Goal: Task Accomplishment & Management: Use online tool/utility

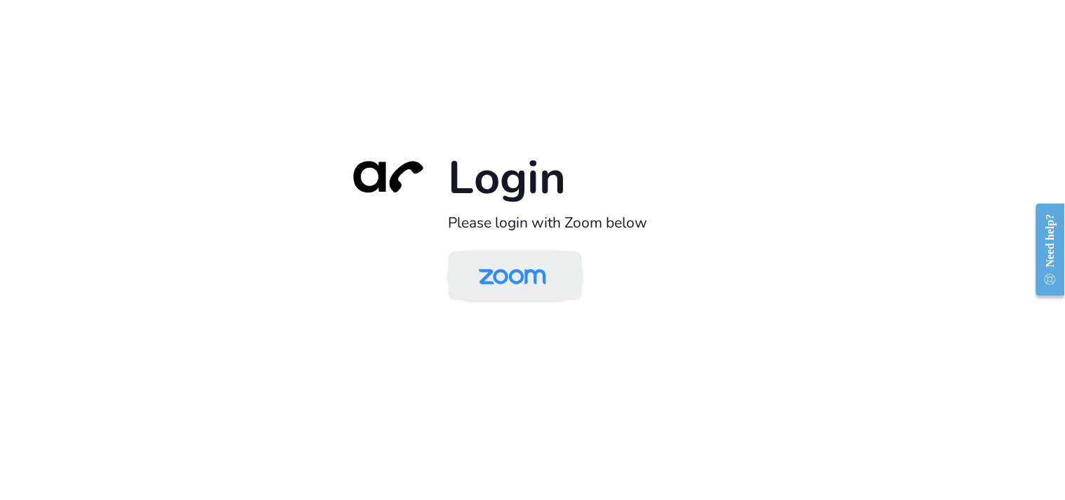
click at [506, 286] on img at bounding box center [512, 277] width 97 height 46
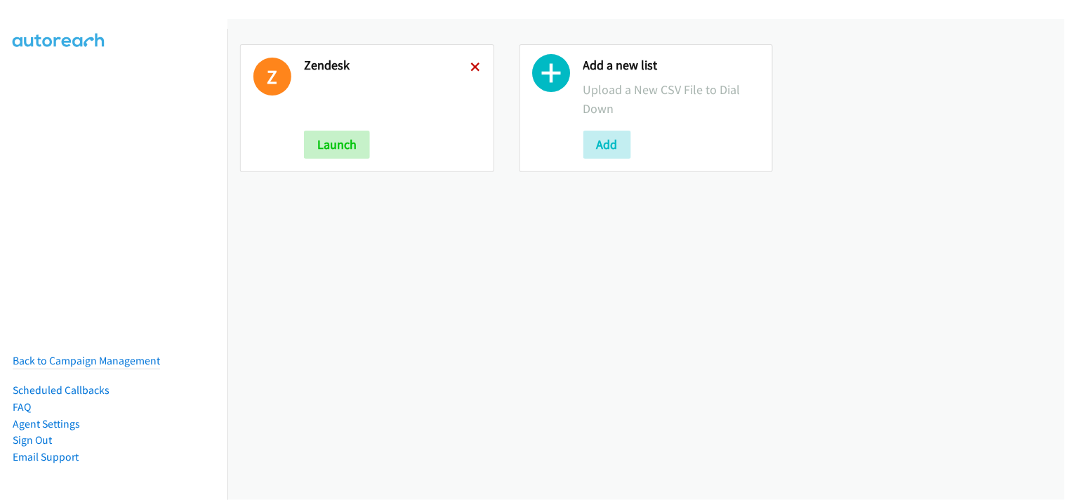
click at [471, 70] on icon at bounding box center [476, 68] width 10 height 10
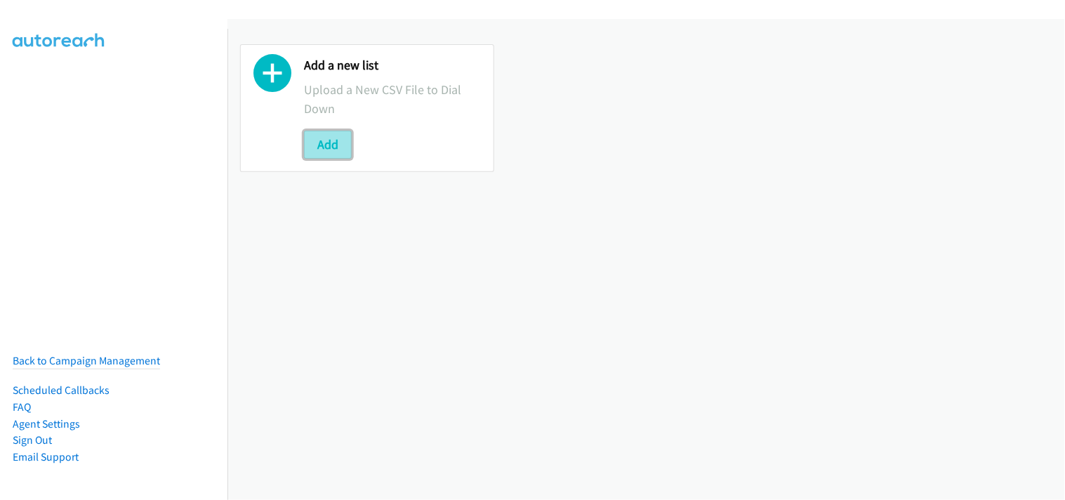
click at [328, 140] on button "Add" at bounding box center [328, 145] width 48 height 28
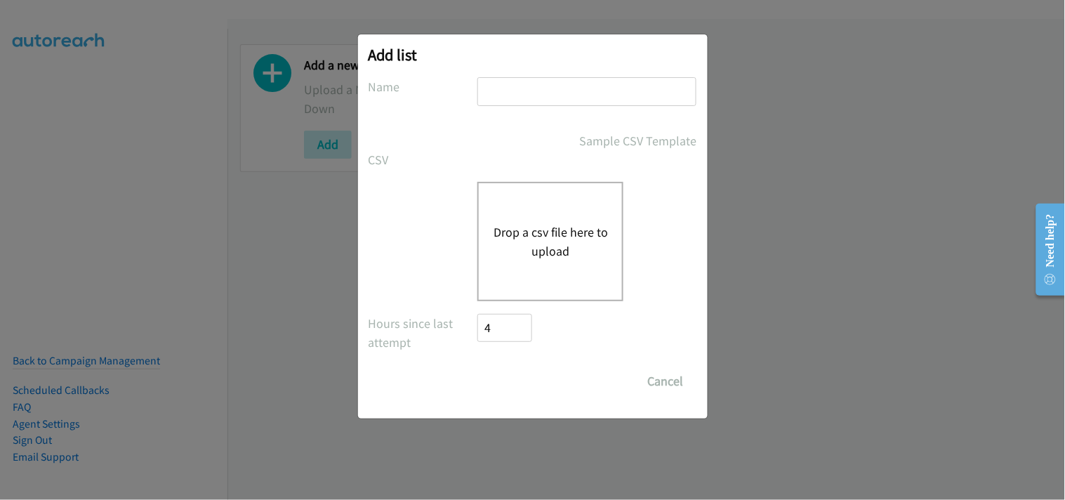
drag, startPoint x: 512, startPoint y: 101, endPoint x: 544, endPoint y: 140, distance: 50.4
click at [512, 101] on input "text" at bounding box center [586, 91] width 219 height 29
type input "Zendesk"
click at [551, 226] on button "Drop a csv file here to upload" at bounding box center [550, 241] width 115 height 38
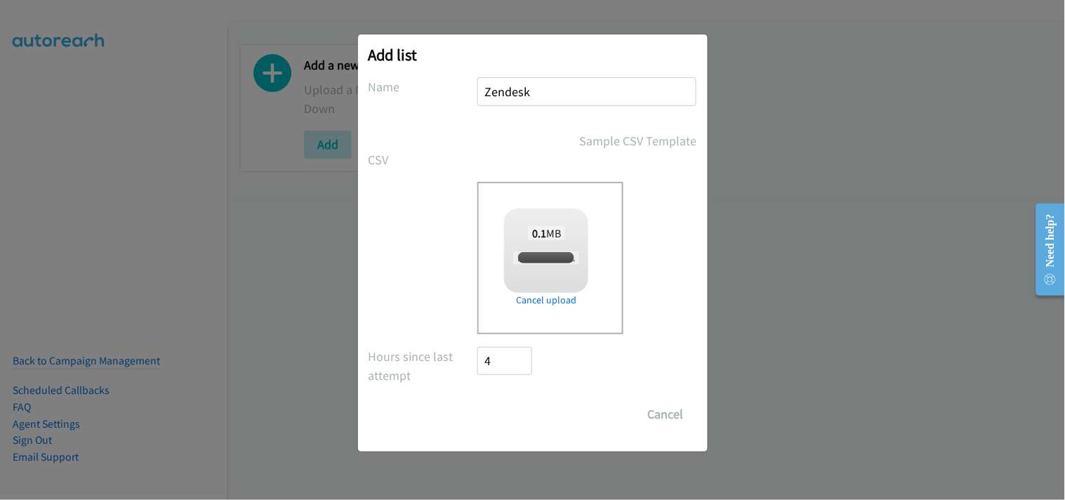
checkbox input "true"
click at [526, 408] on input "Save List" at bounding box center [515, 414] width 74 height 28
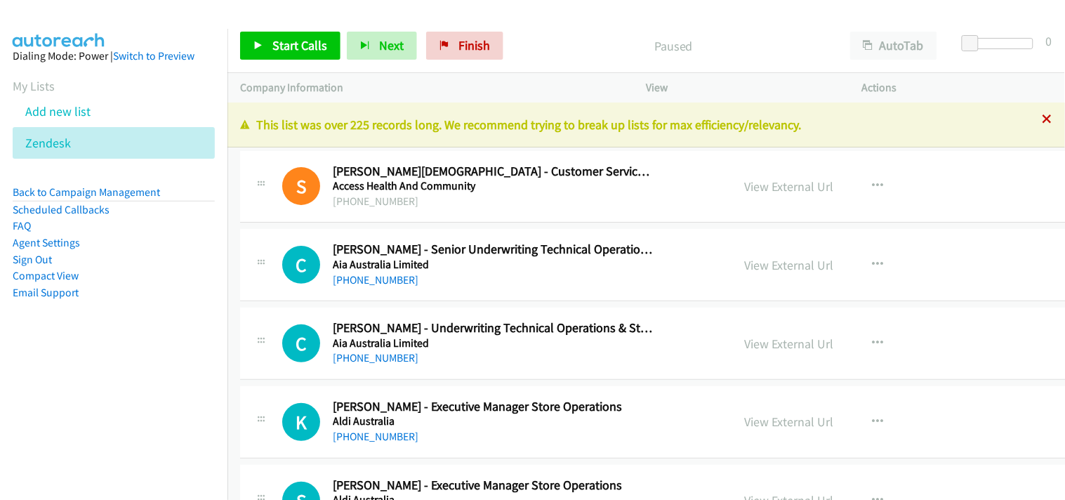
click at [1037, 120] on div "+1 415-964-1034 Call failed - Please reload the list and try again This list wa…" at bounding box center [645, 300] width 837 height 397
click at [1042, 118] on icon at bounding box center [1047, 120] width 10 height 10
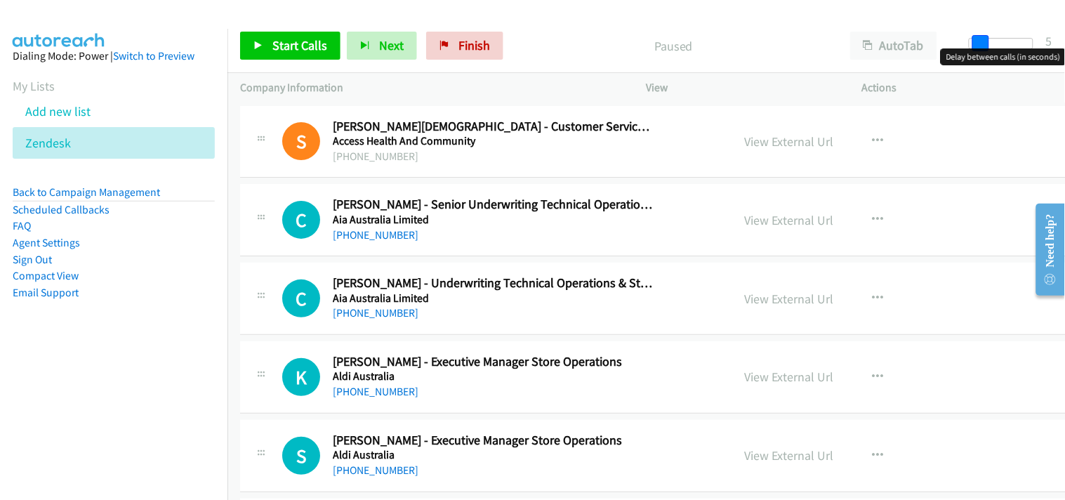
drag, startPoint x: 973, startPoint y: 46, endPoint x: 983, endPoint y: 47, distance: 10.6
click at [983, 47] on span at bounding box center [980, 43] width 17 height 17
click at [979, 45] on span at bounding box center [982, 43] width 17 height 17
click at [291, 40] on span "Start Calls" at bounding box center [299, 45] width 55 height 16
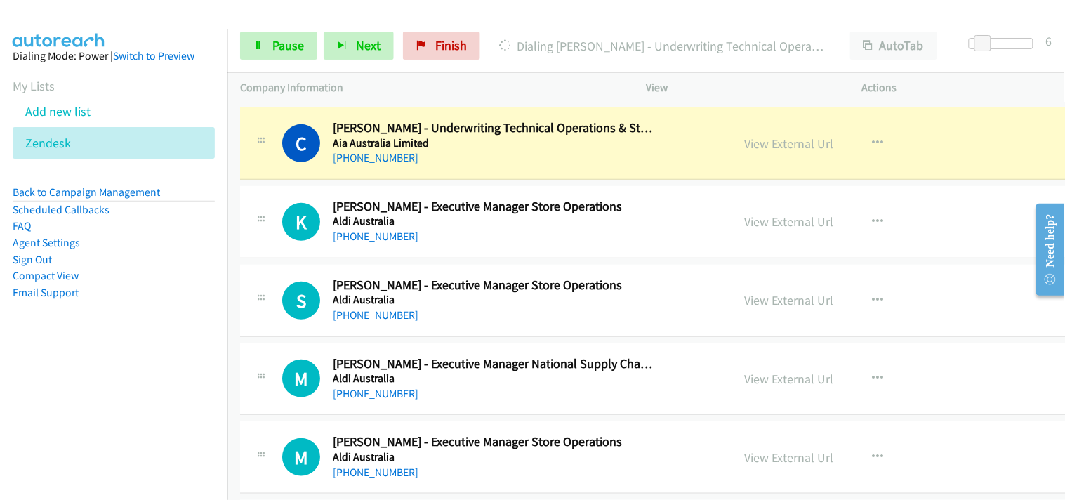
scroll to position [156, 0]
click at [745, 149] on link "View External Url" at bounding box center [789, 143] width 89 height 16
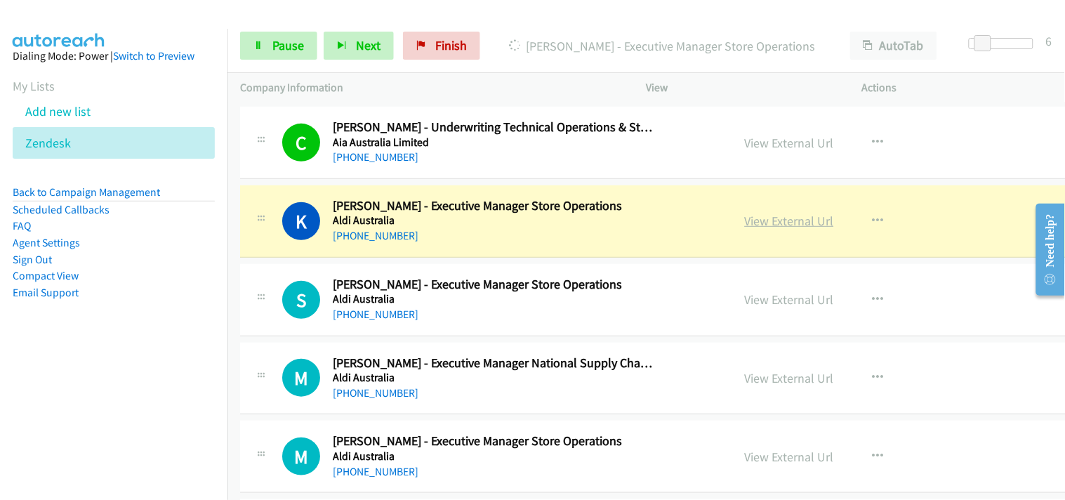
click at [745, 220] on link "View External Url" at bounding box center [789, 221] width 89 height 16
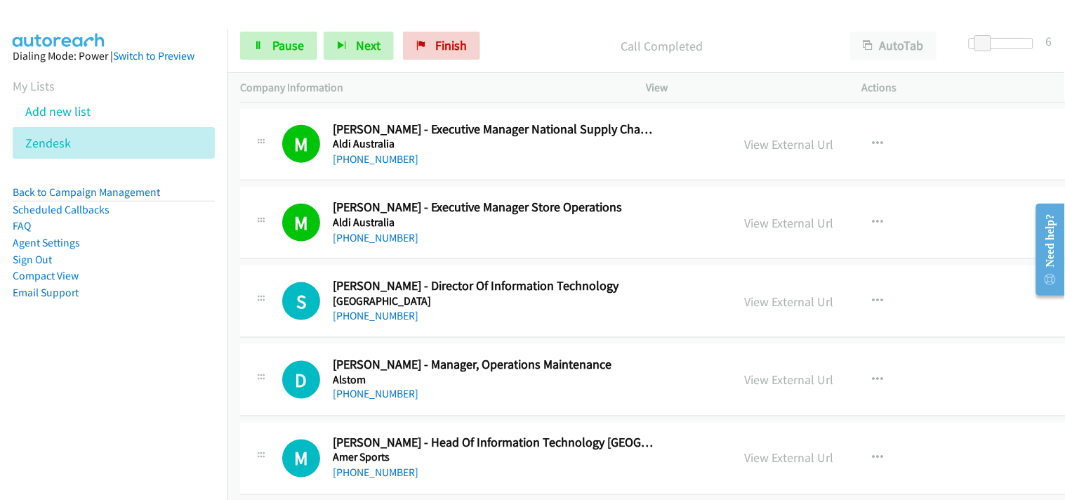
scroll to position [467, 0]
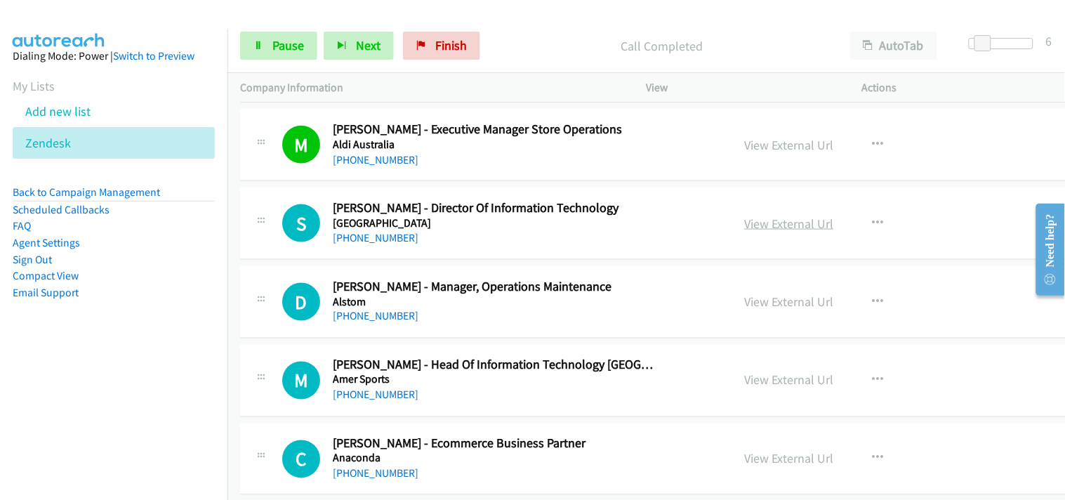
click at [745, 220] on link "View External Url" at bounding box center [789, 223] width 89 height 16
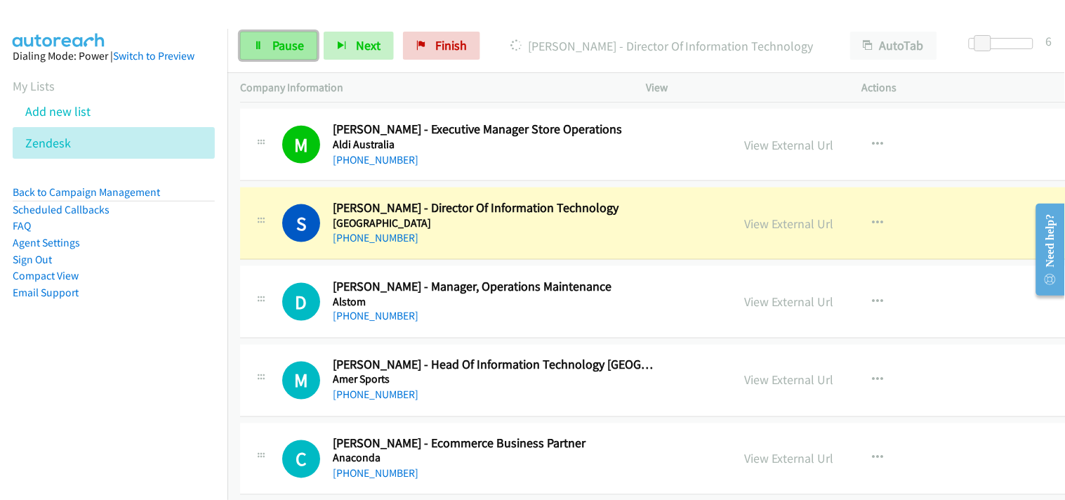
click at [275, 44] on span "Pause" at bounding box center [288, 45] width 32 height 16
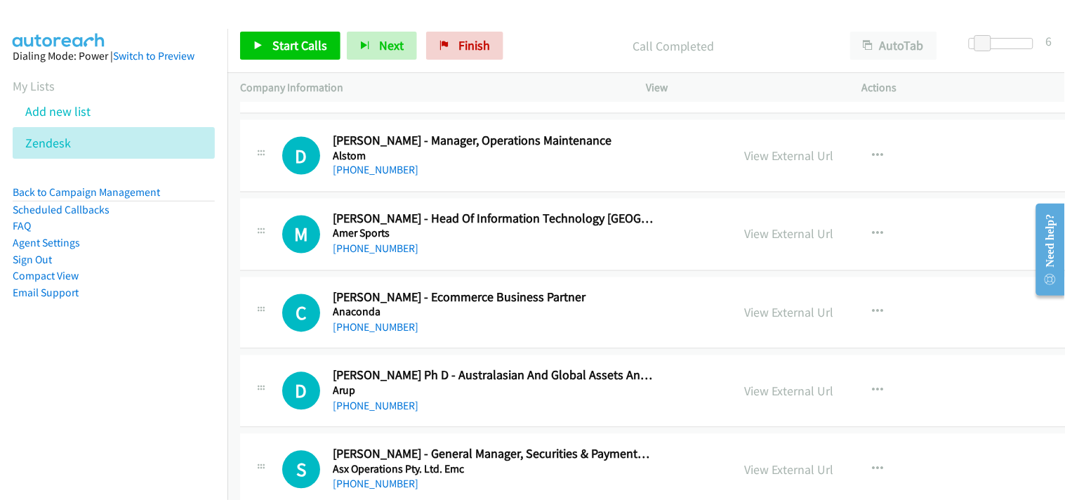
scroll to position [623, 0]
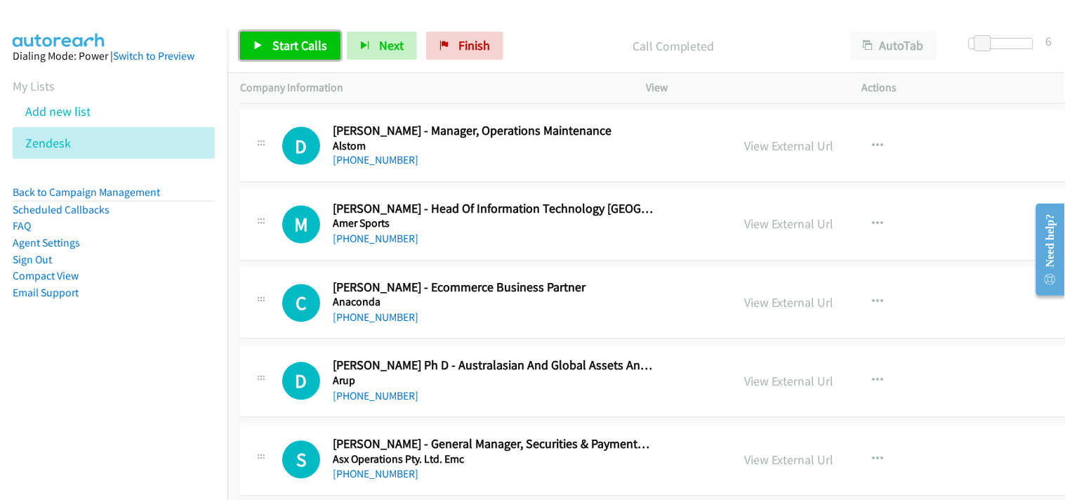
click at [300, 53] on span "Start Calls" at bounding box center [299, 45] width 55 height 16
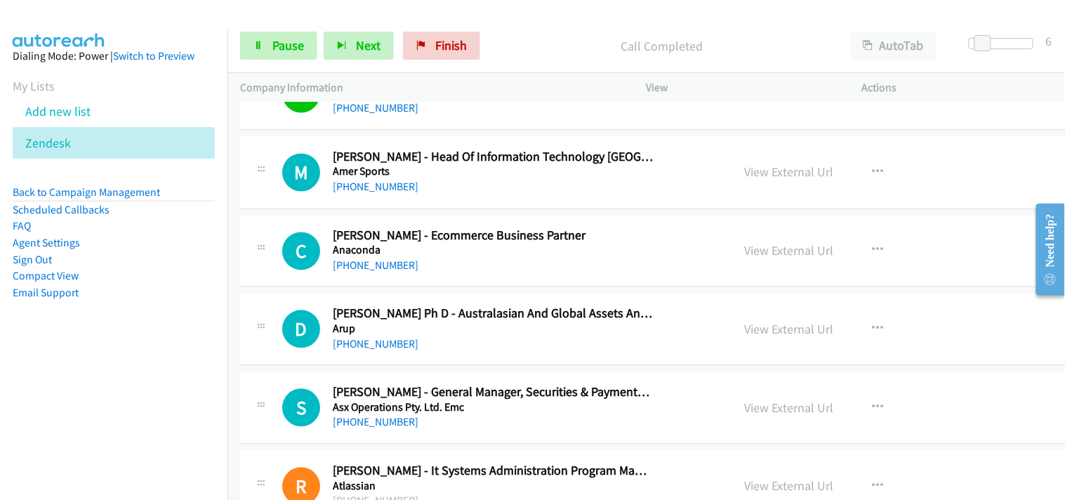
scroll to position [702, 0]
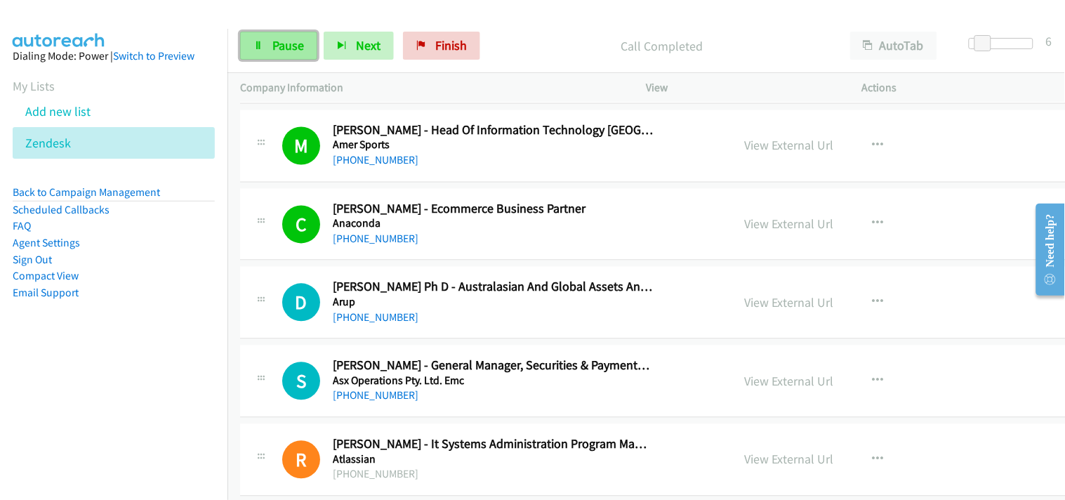
click at [272, 42] on span "Pause" at bounding box center [288, 45] width 32 height 16
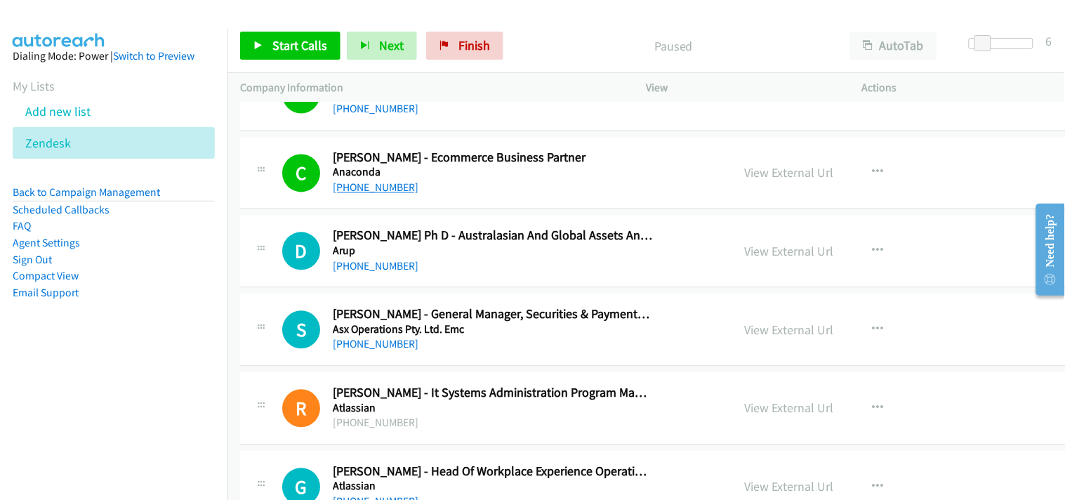
scroll to position [780, 0]
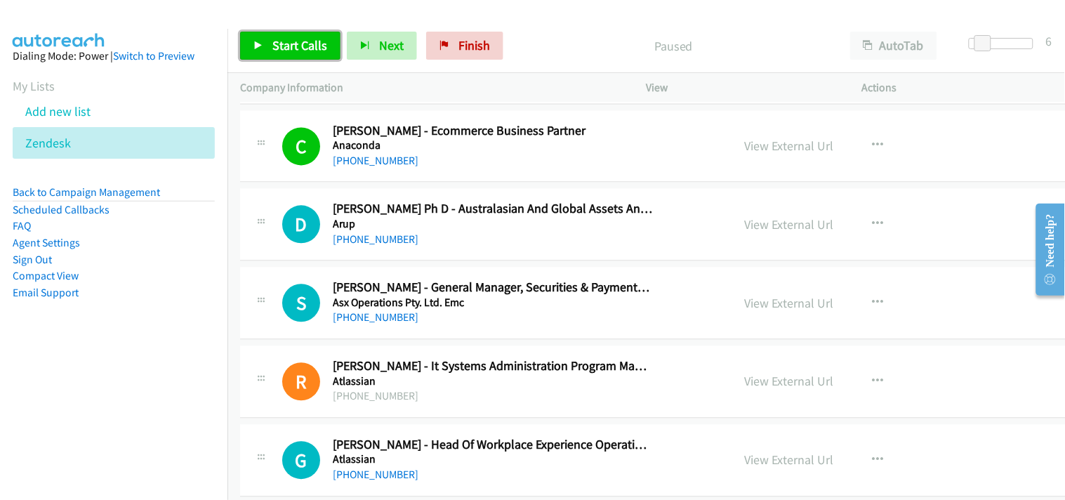
click at [303, 47] on span "Start Calls" at bounding box center [299, 45] width 55 height 16
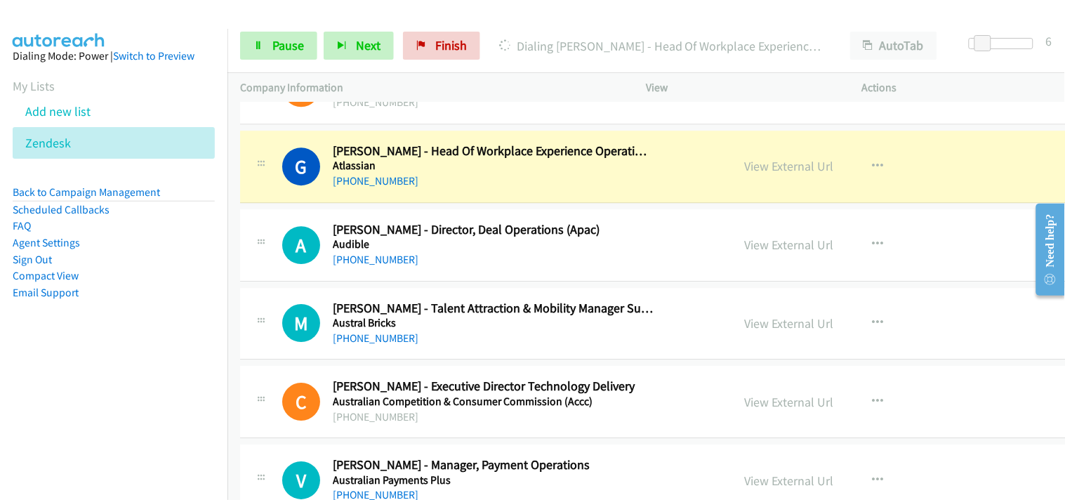
scroll to position [1091, 0]
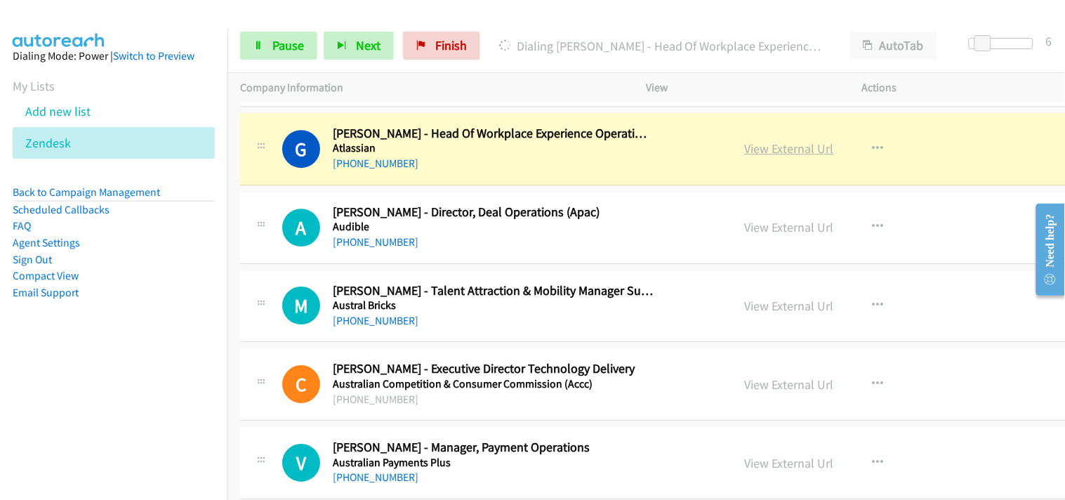
click at [745, 140] on link "View External Url" at bounding box center [789, 148] width 89 height 16
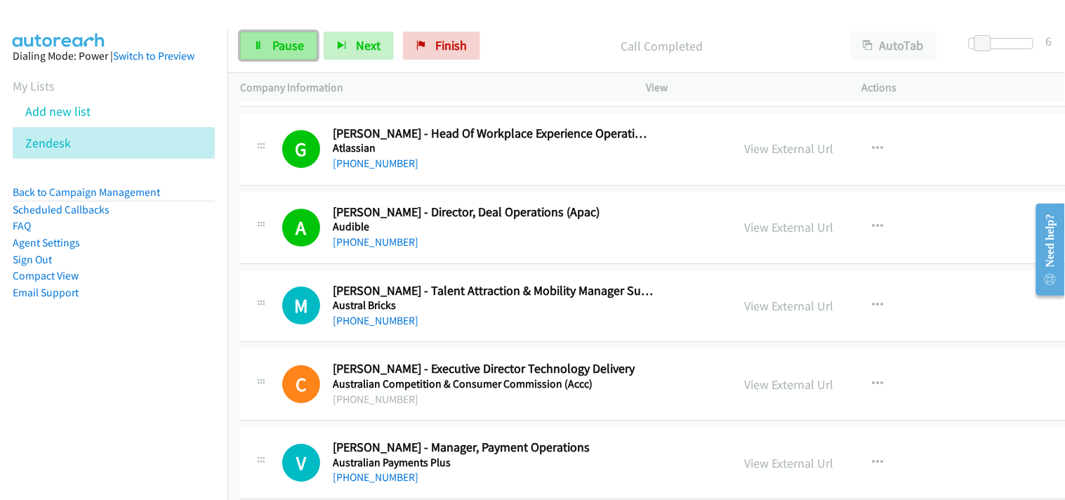
click at [284, 42] on span "Pause" at bounding box center [288, 45] width 32 height 16
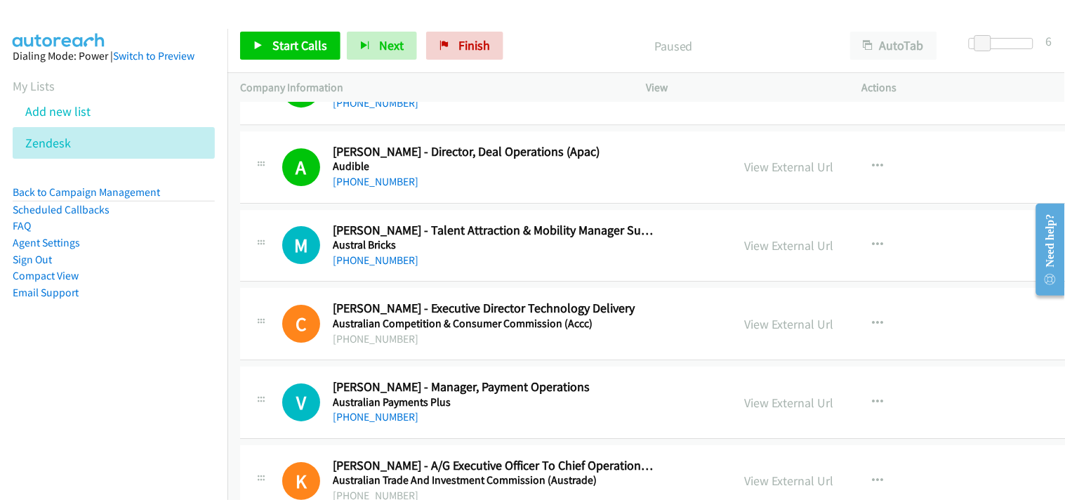
scroll to position [1169, 0]
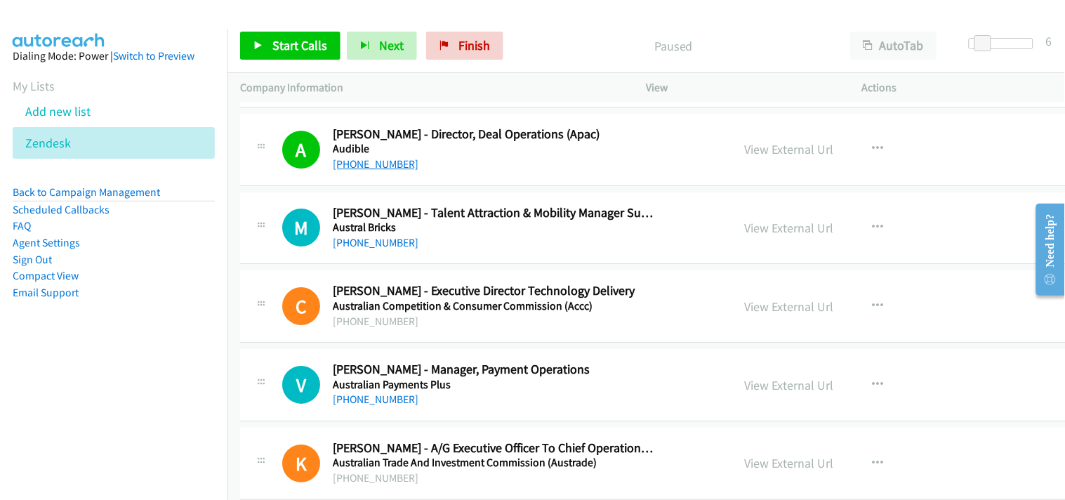
click at [395, 166] on link "+61 429 362 517" at bounding box center [376, 163] width 86 height 13
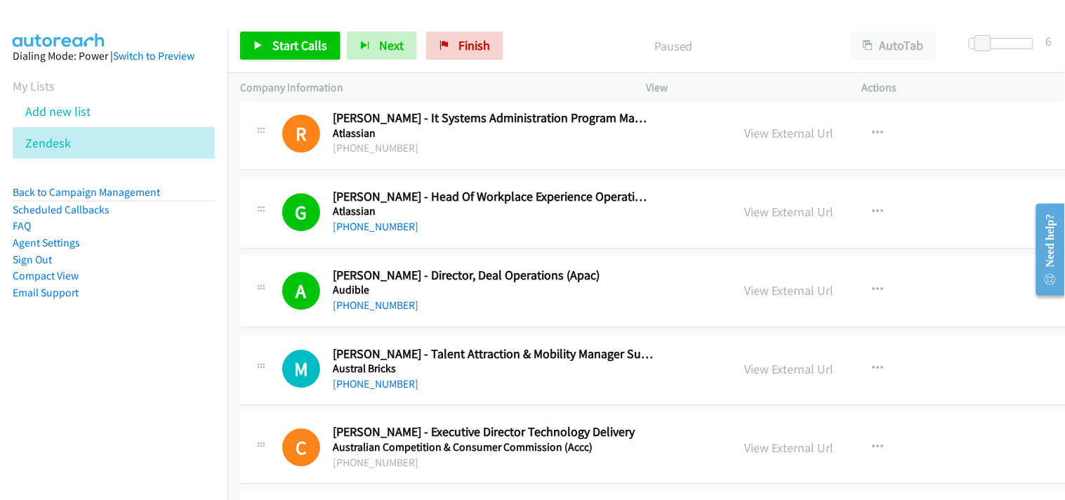
scroll to position [1013, 0]
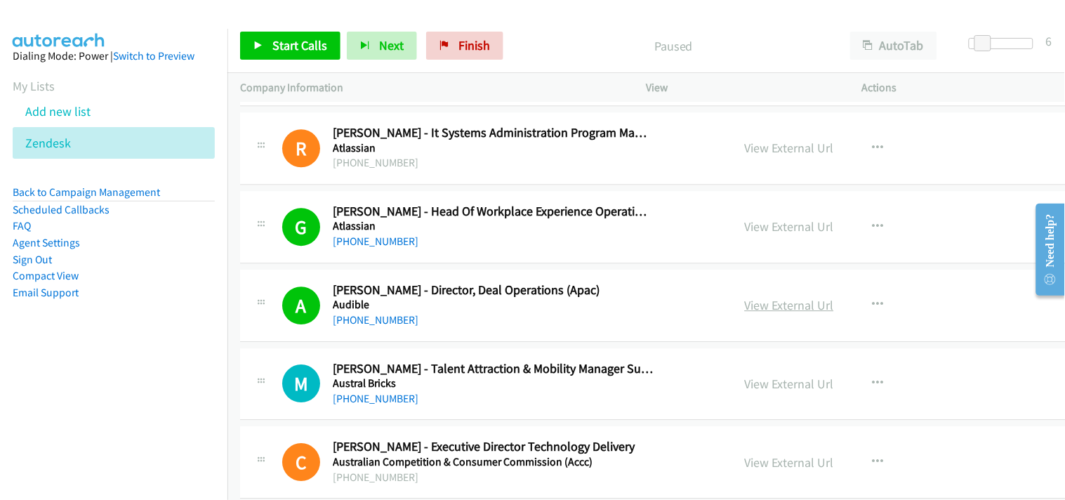
click at [745, 309] on link "View External Url" at bounding box center [789, 305] width 89 height 16
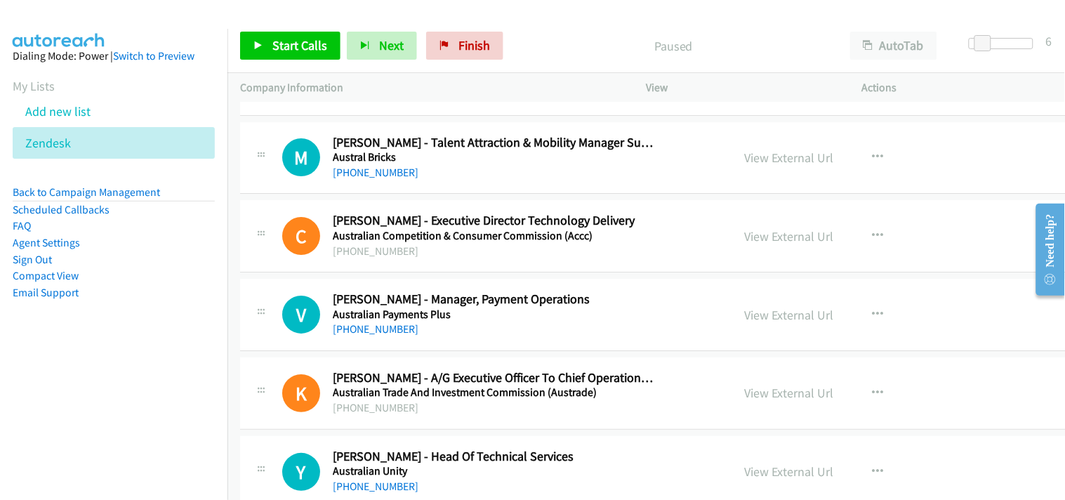
scroll to position [1247, 0]
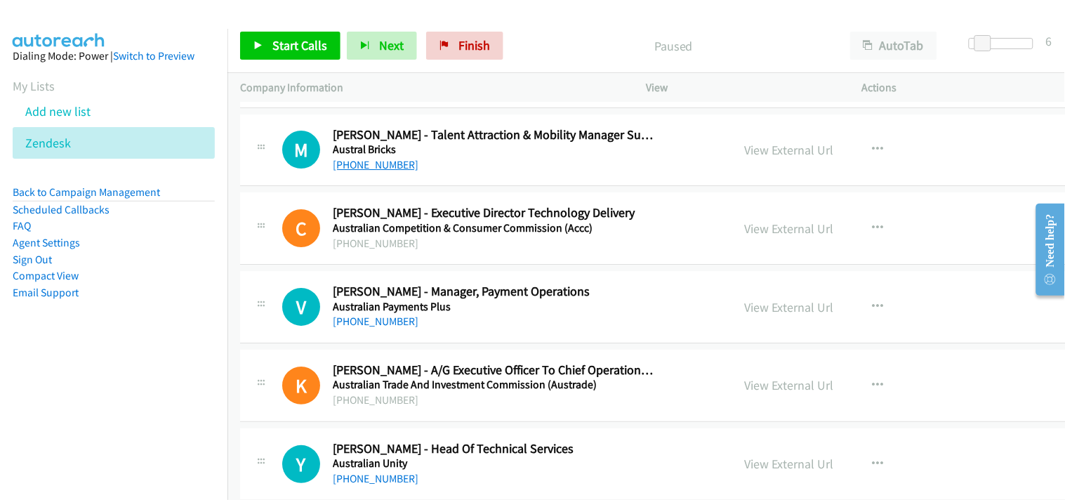
click at [367, 169] on link "+61 413 670 460" at bounding box center [376, 164] width 86 height 13
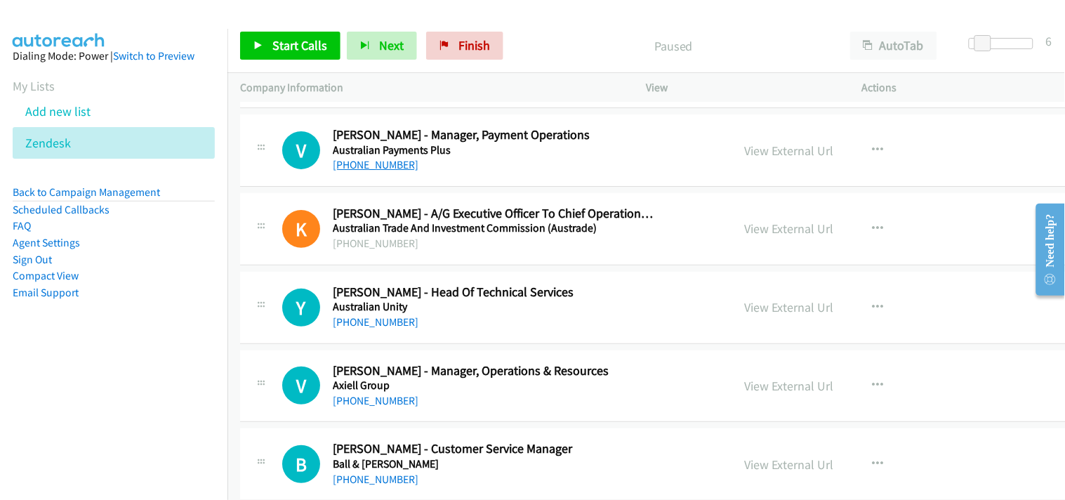
click at [366, 160] on link "+61 401 005 254" at bounding box center [376, 164] width 86 height 13
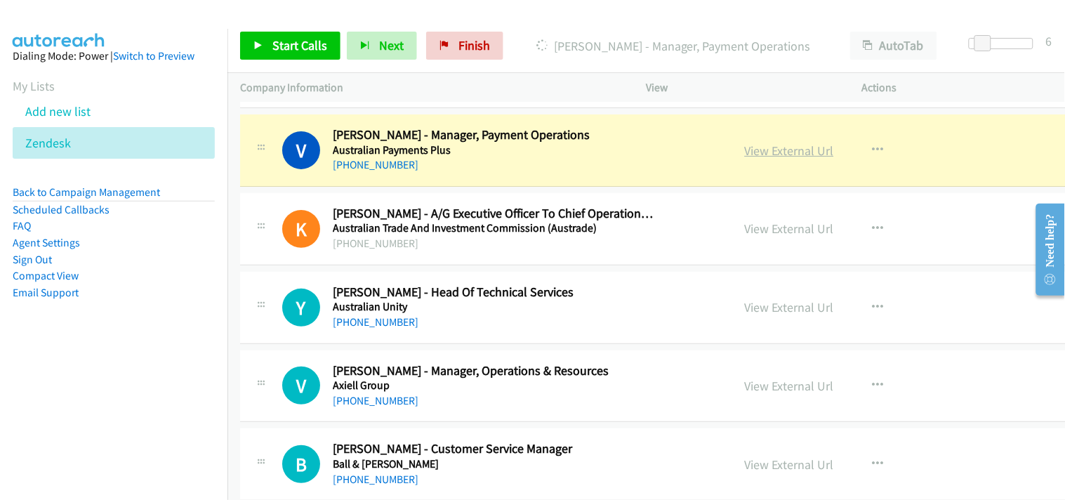
click at [745, 149] on link "View External Url" at bounding box center [789, 150] width 89 height 16
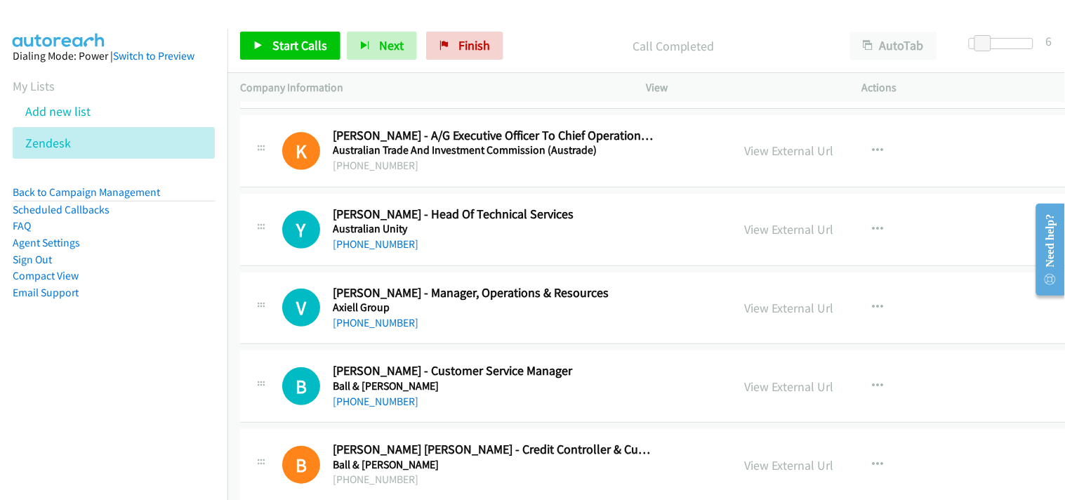
scroll to position [1559, 0]
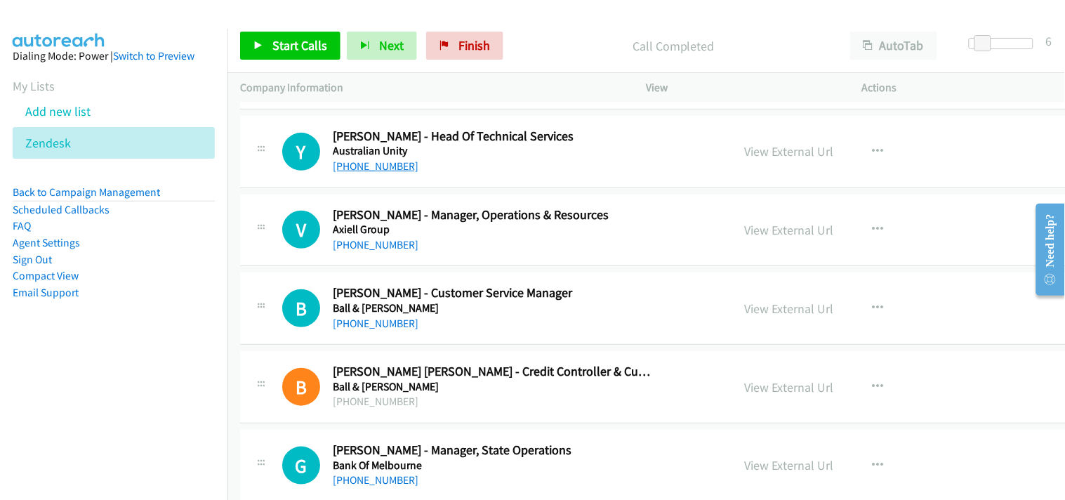
click at [377, 167] on link "+61 2 9256 8715" at bounding box center [376, 165] width 86 height 13
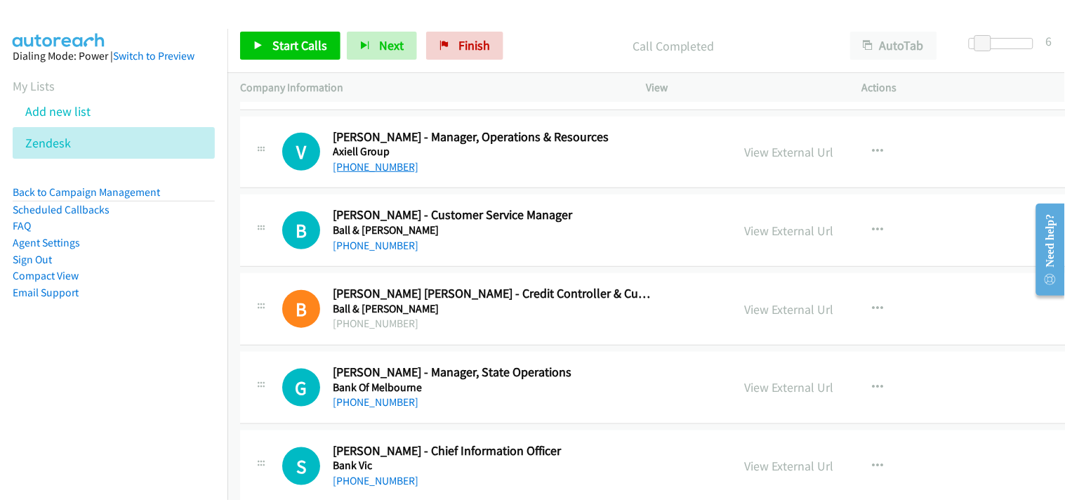
click at [367, 171] on link "+61 3 9347 8844" at bounding box center [376, 166] width 86 height 13
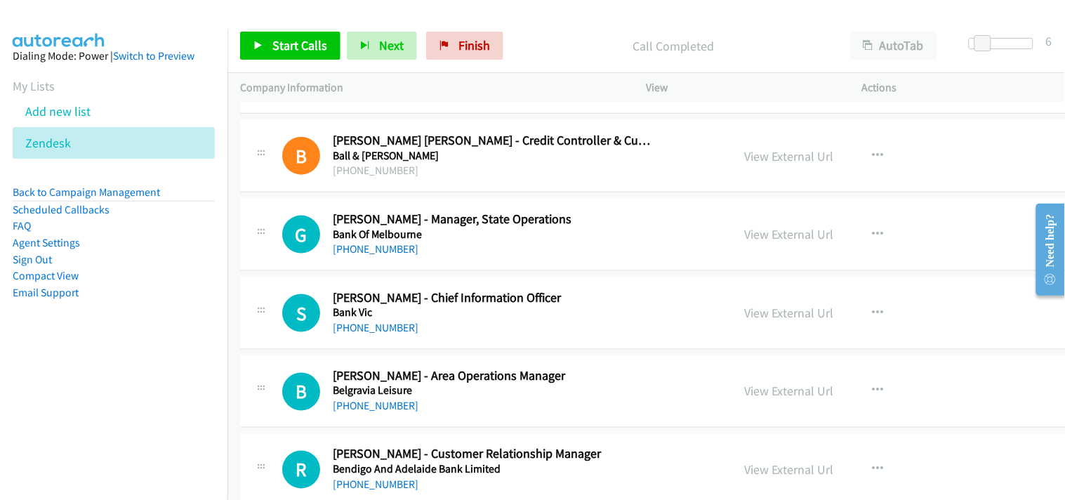
scroll to position [1871, 0]
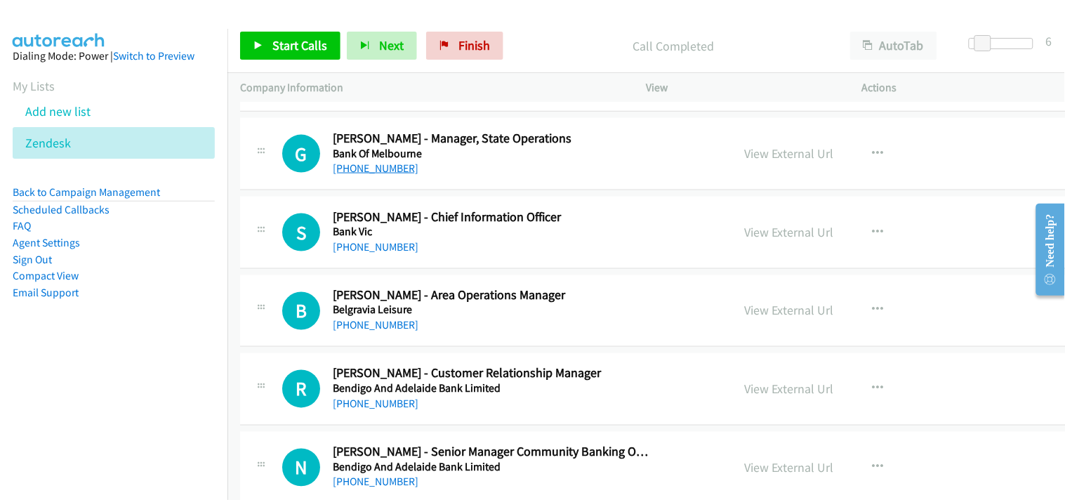
click at [368, 172] on link "+61 466 813 970" at bounding box center [376, 167] width 86 height 13
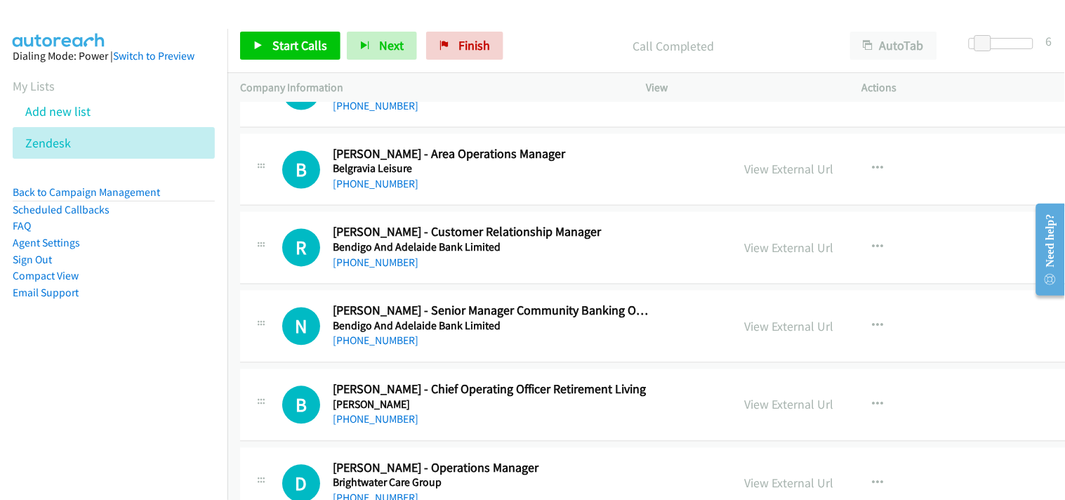
scroll to position [2027, 0]
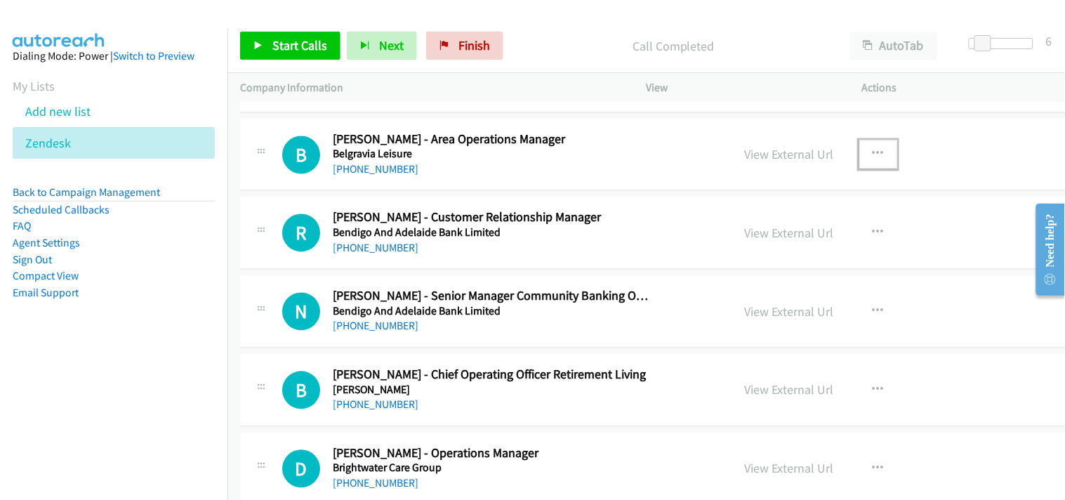
click at [872, 152] on icon "button" at bounding box center [877, 154] width 11 height 11
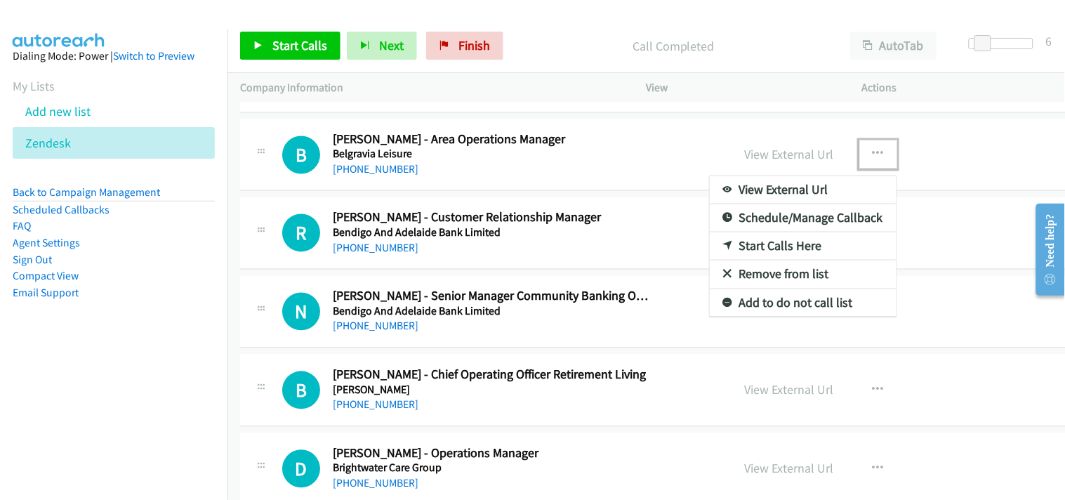
click at [710, 239] on link "Start Calls Here" at bounding box center [803, 246] width 187 height 28
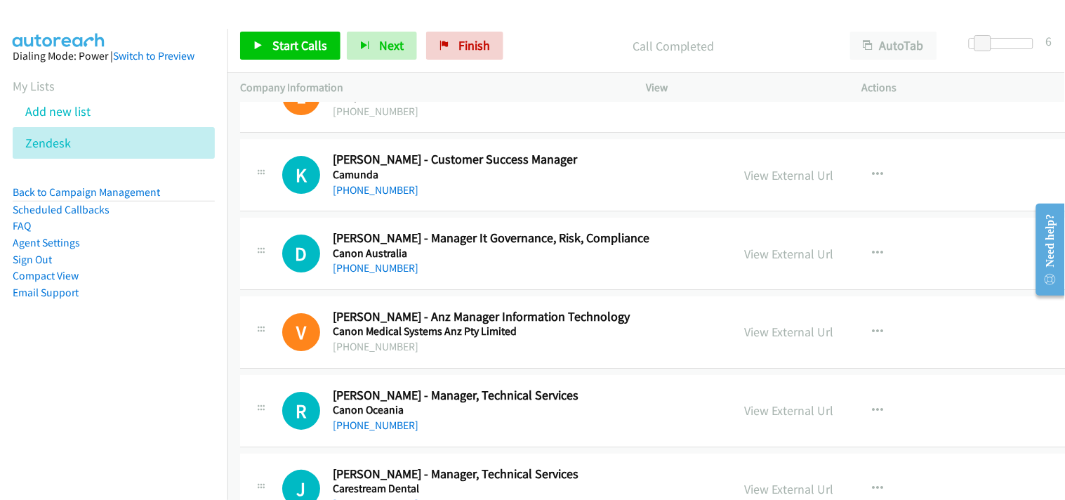
scroll to position [2573, 0]
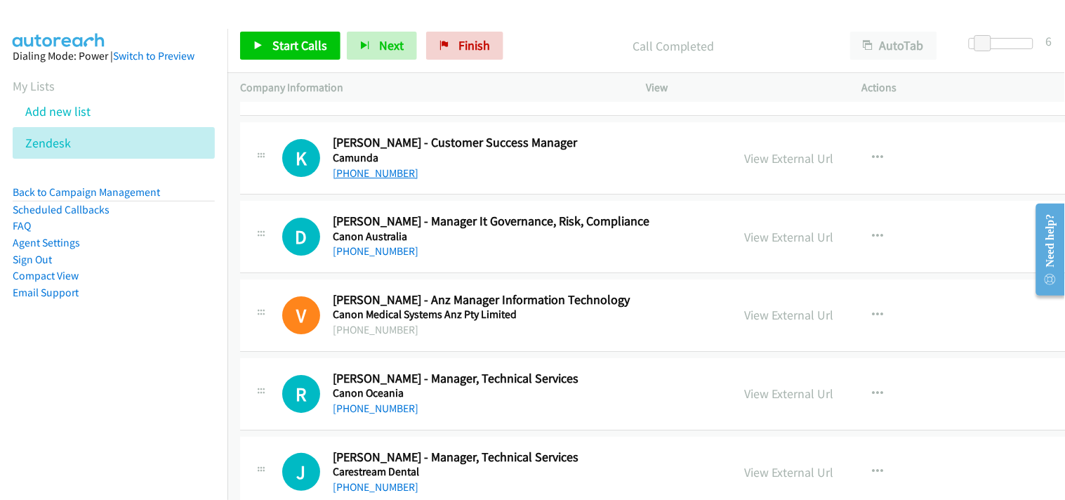
click at [354, 171] on link "+61 481 313 994" at bounding box center [376, 172] width 86 height 13
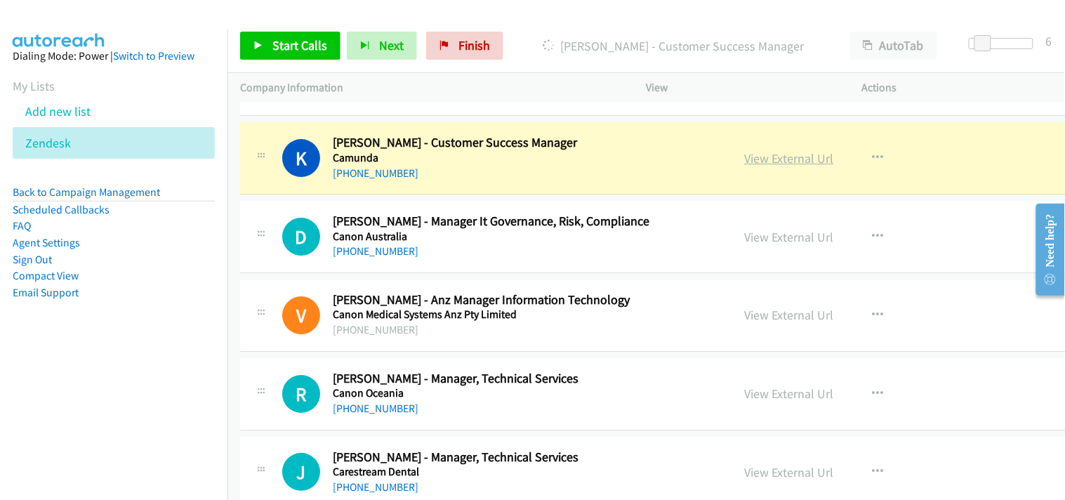
click at [745, 159] on link "View External Url" at bounding box center [789, 158] width 89 height 16
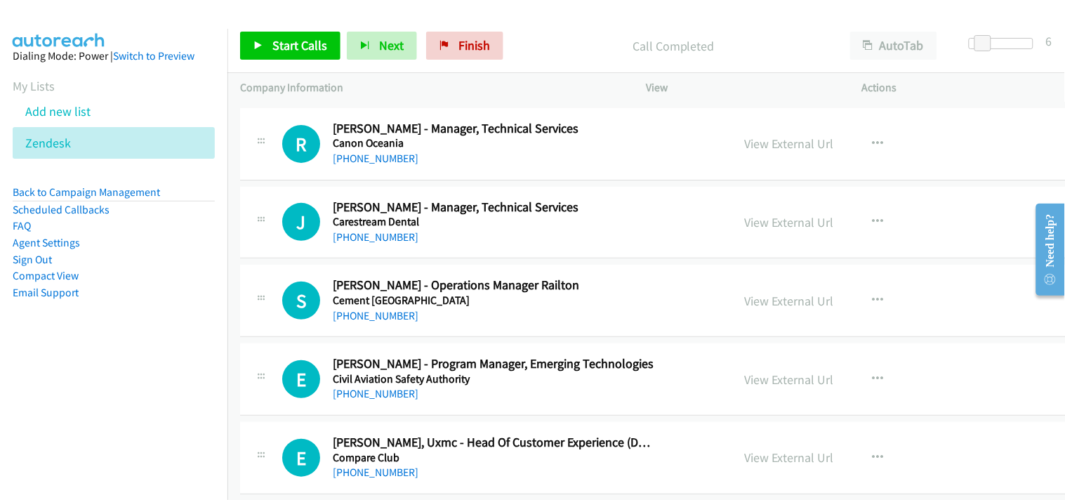
scroll to position [2807, 0]
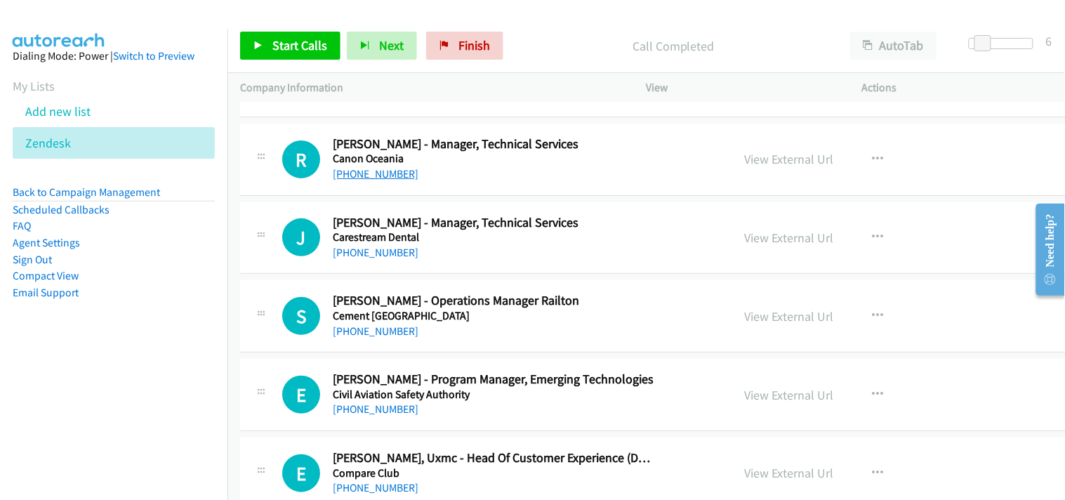
click at [361, 171] on link "+61 2 9805 2426" at bounding box center [376, 173] width 86 height 13
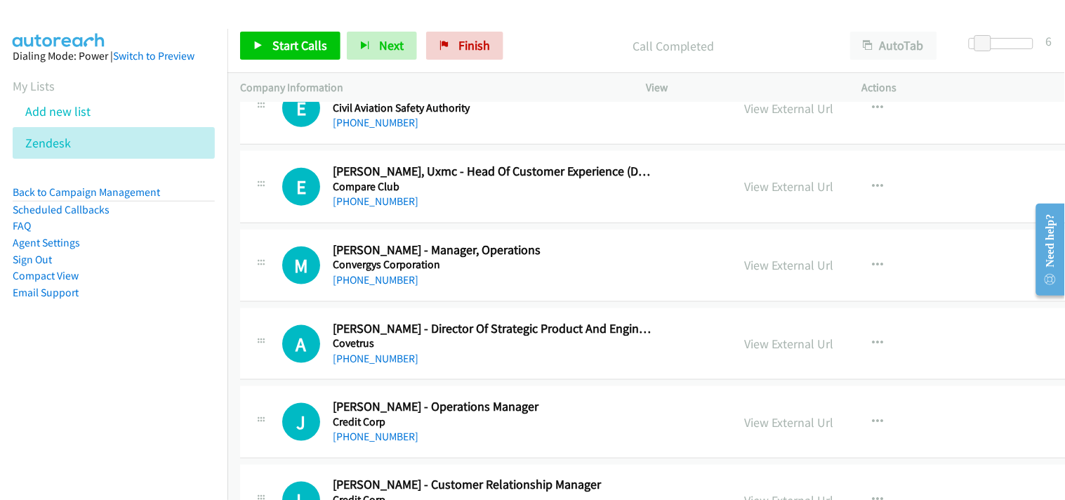
scroll to position [3119, 0]
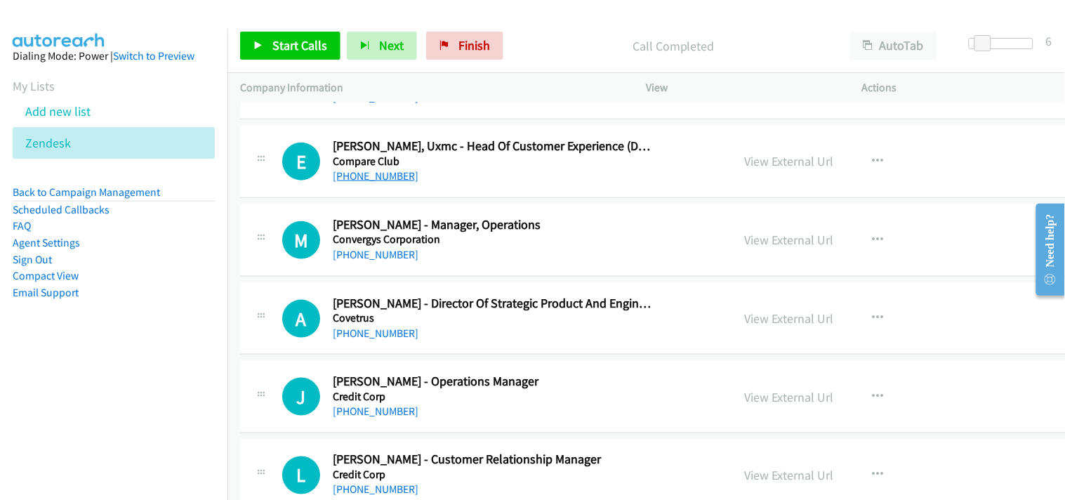
click at [382, 178] on link "+1 703-416-9496" at bounding box center [376, 175] width 86 height 13
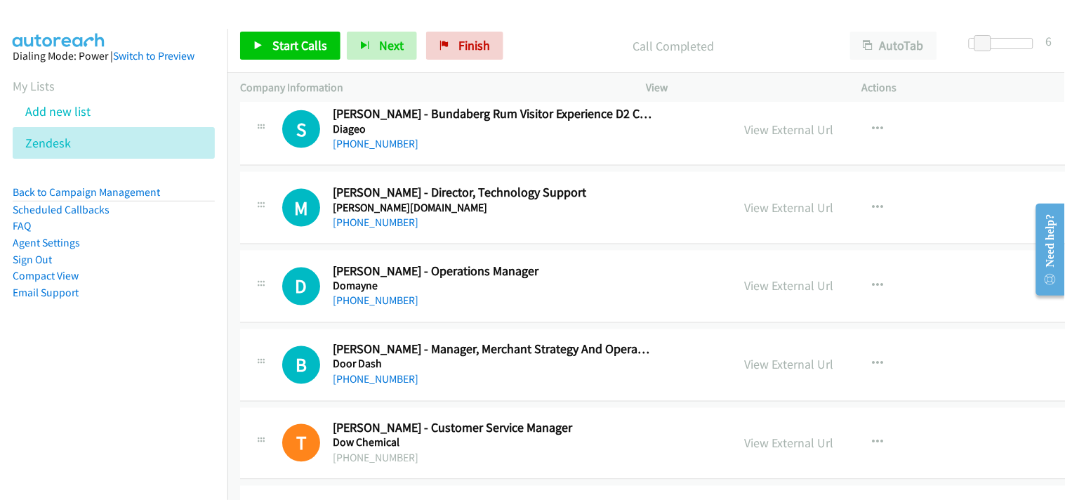
scroll to position [6004, 0]
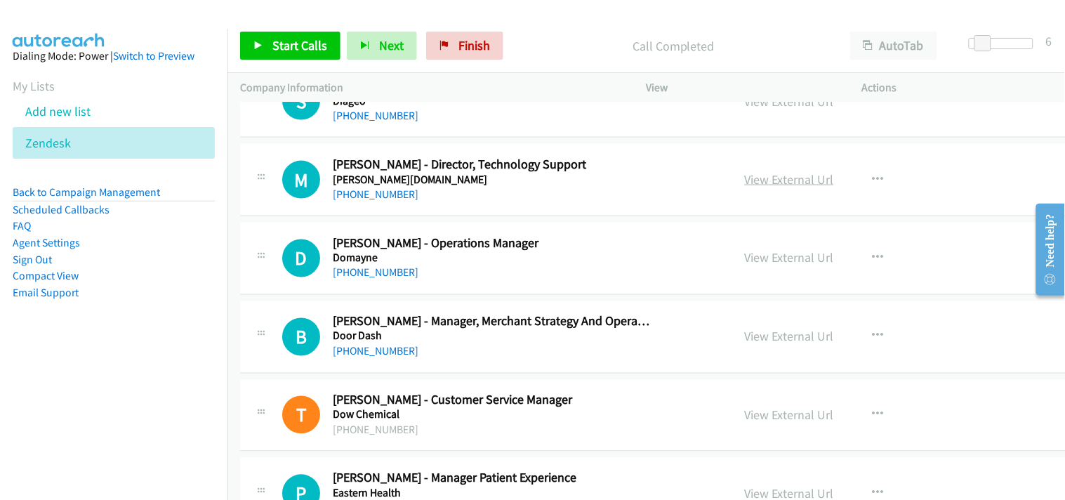
click at [745, 175] on link "View External Url" at bounding box center [789, 179] width 89 height 16
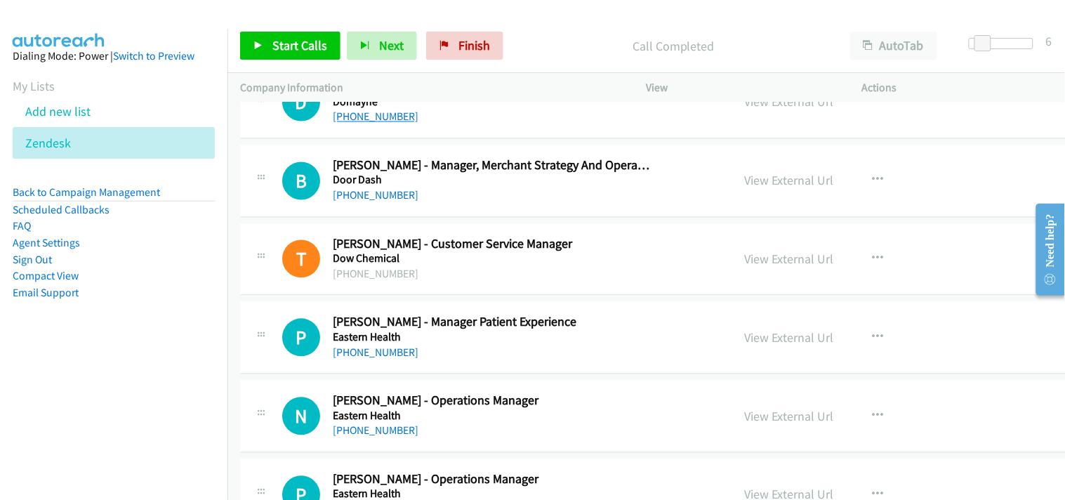
scroll to position [6082, 0]
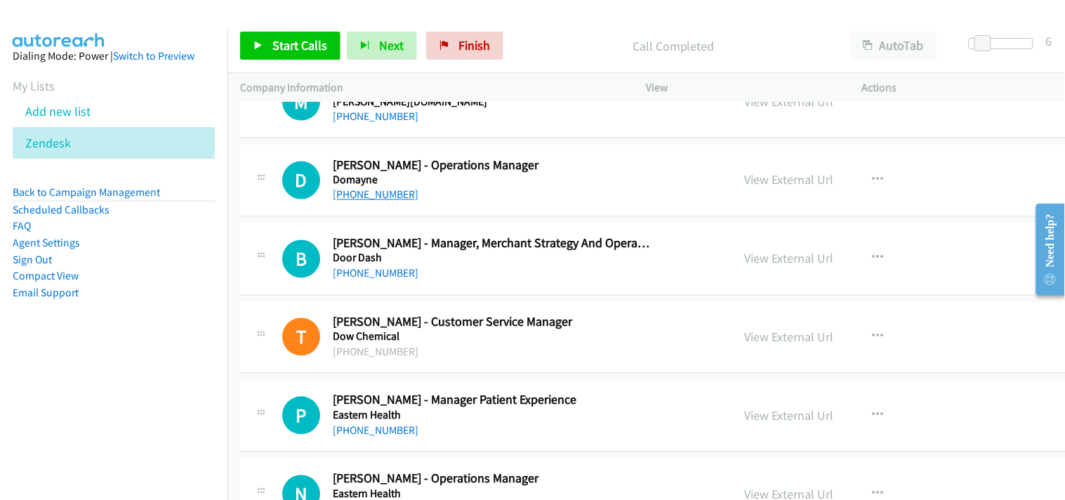
click at [385, 192] on link "+61 2 4941 3900" at bounding box center [376, 194] width 86 height 13
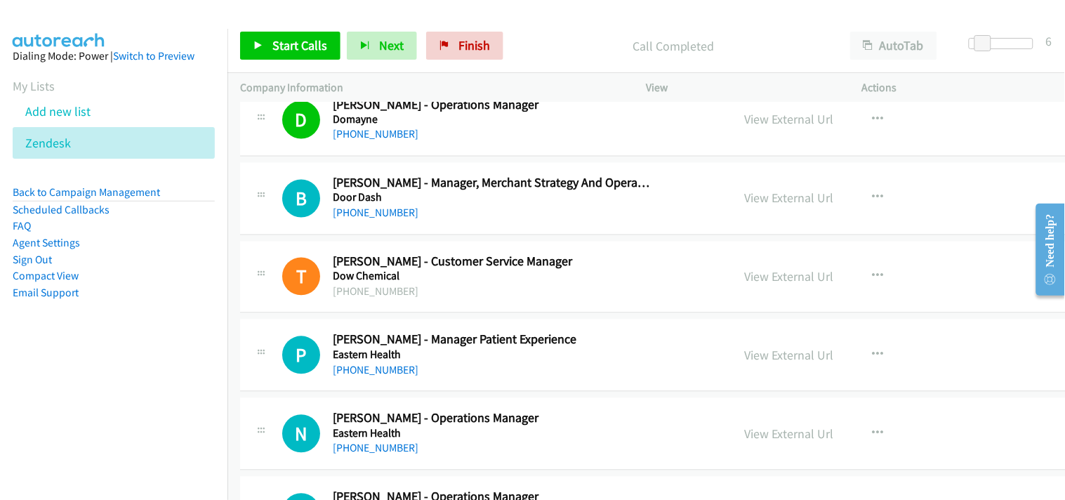
scroll to position [6160, 0]
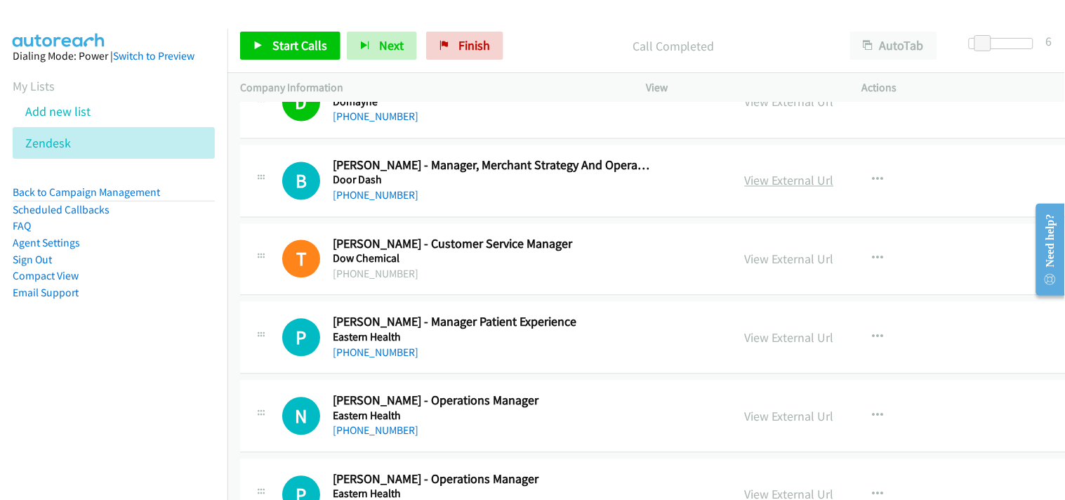
click at [745, 176] on link "View External Url" at bounding box center [789, 181] width 89 height 16
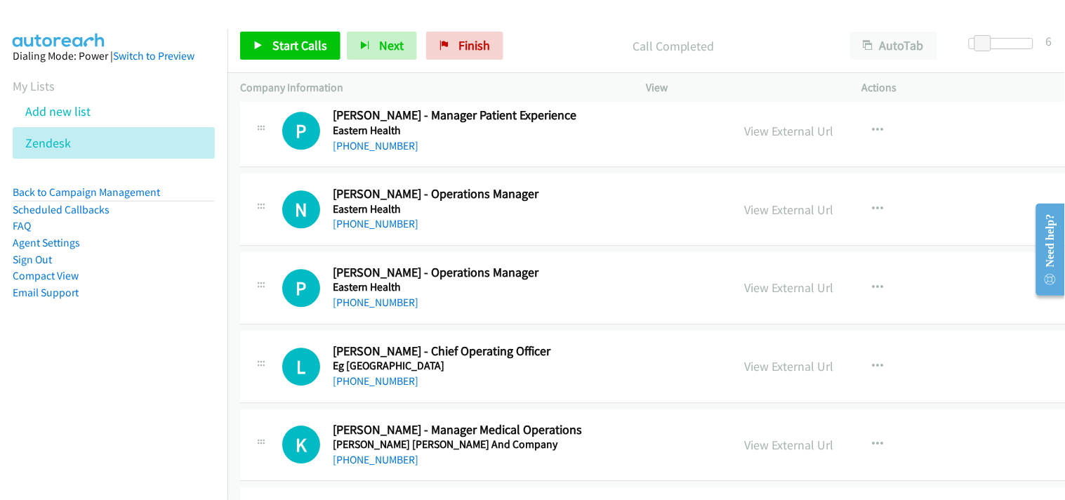
scroll to position [6394, 0]
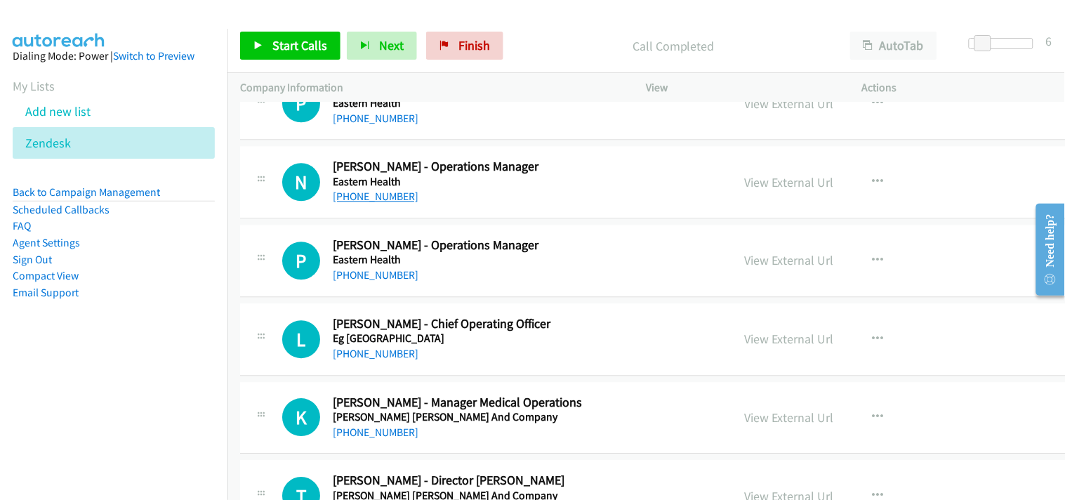
click at [367, 199] on link "+61 3 9895 3255" at bounding box center [376, 195] width 86 height 13
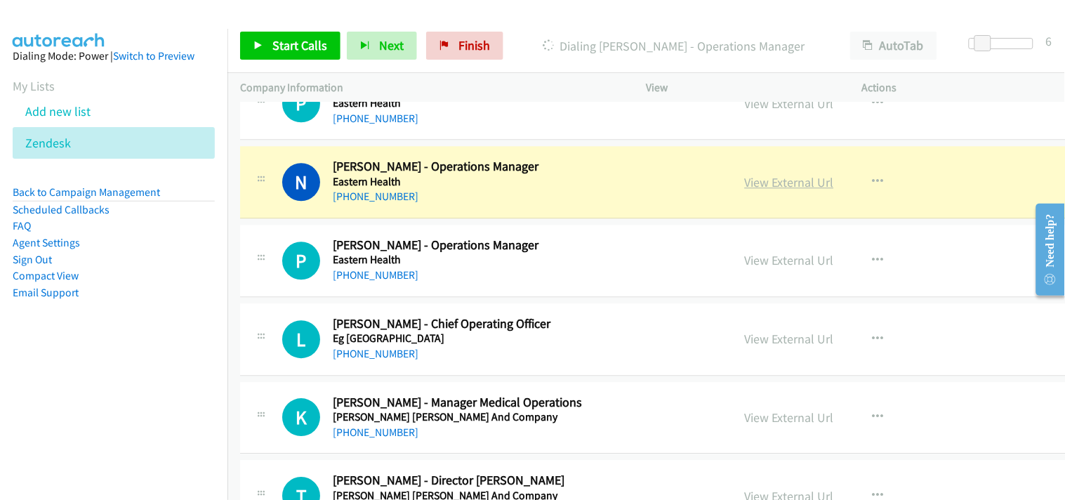
click at [745, 180] on link "View External Url" at bounding box center [789, 182] width 89 height 16
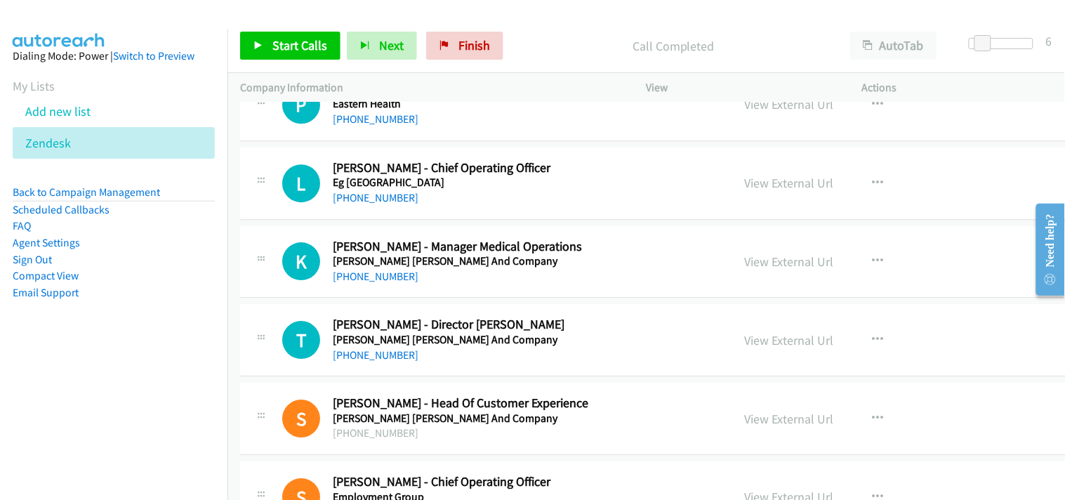
scroll to position [6472, 0]
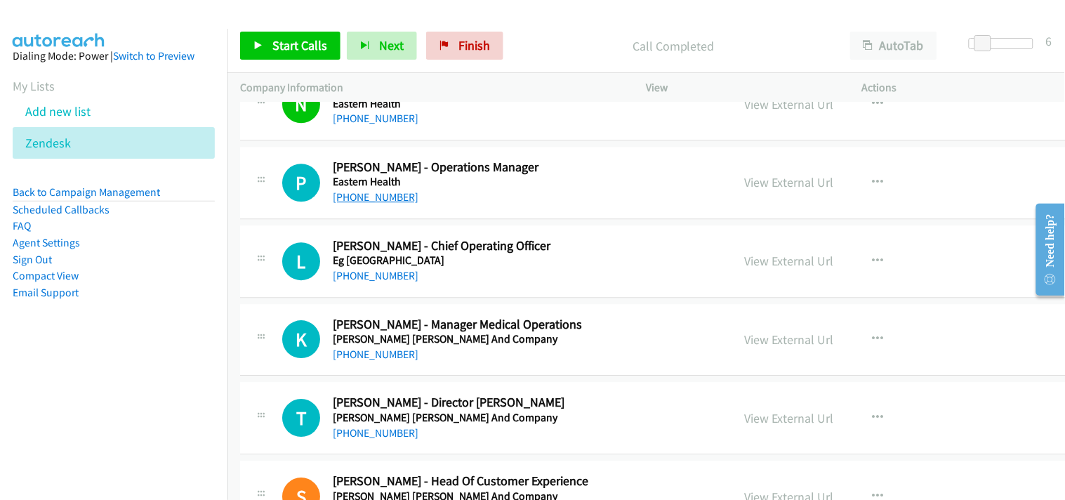
click at [376, 194] on link "+61 3 9764 6165" at bounding box center [376, 196] width 86 height 13
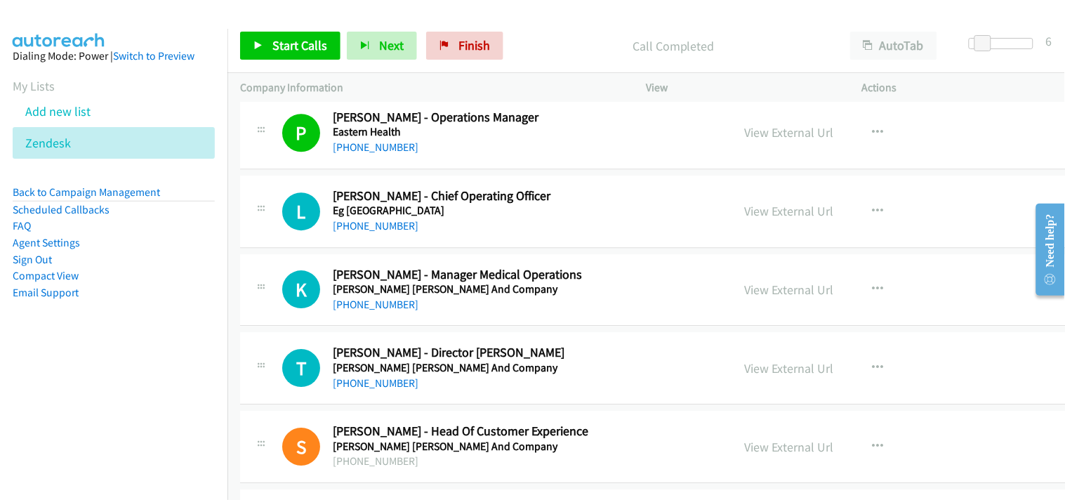
scroll to position [6550, 0]
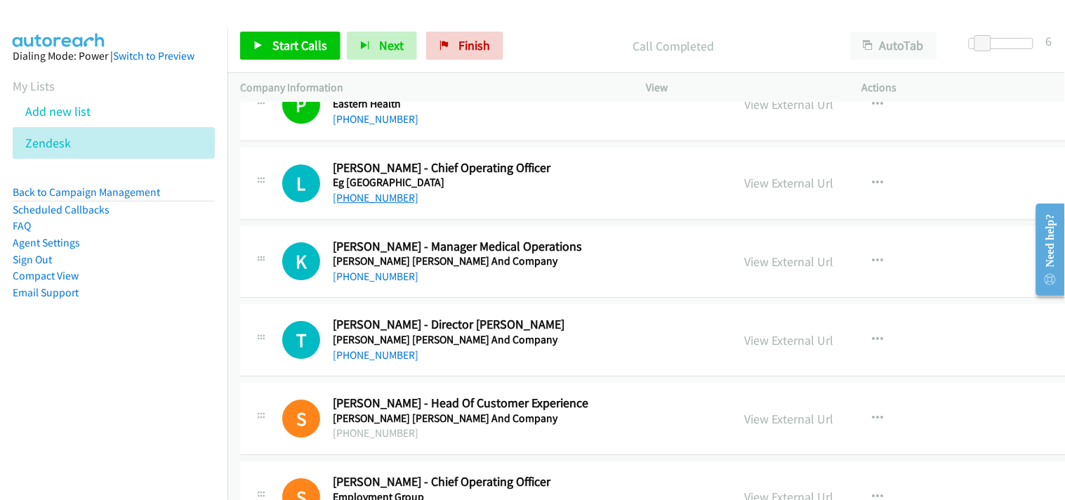
click at [386, 204] on link "+61 2 9250 5742" at bounding box center [376, 197] width 86 height 13
click at [384, 194] on link "+61 2 9250 5742" at bounding box center [376, 197] width 86 height 13
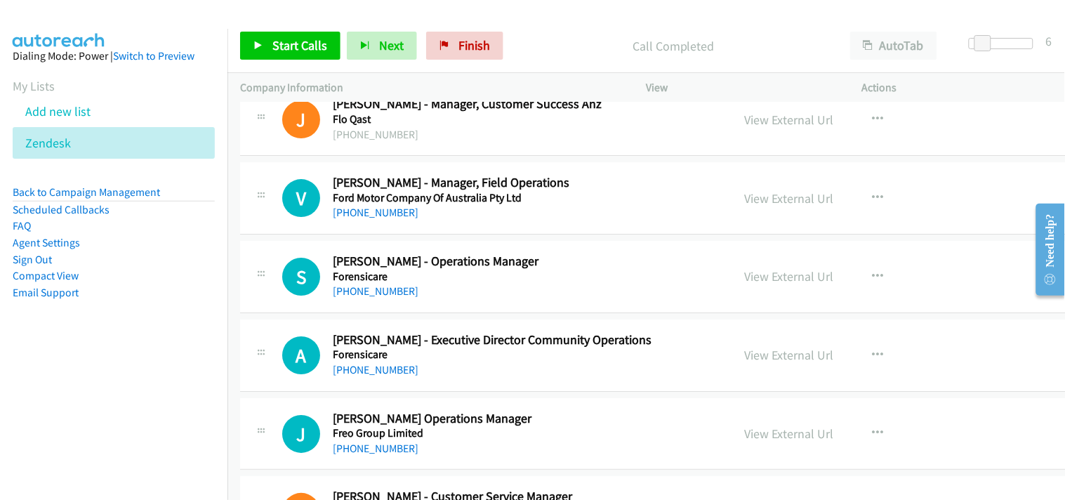
scroll to position [8031, 0]
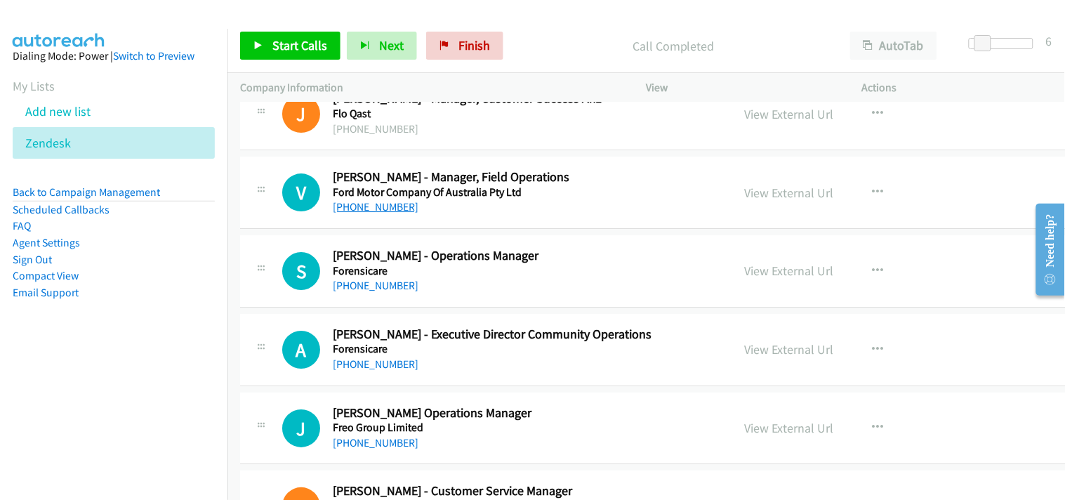
click at [351, 207] on link "+61 3 8559 4905" at bounding box center [376, 206] width 86 height 13
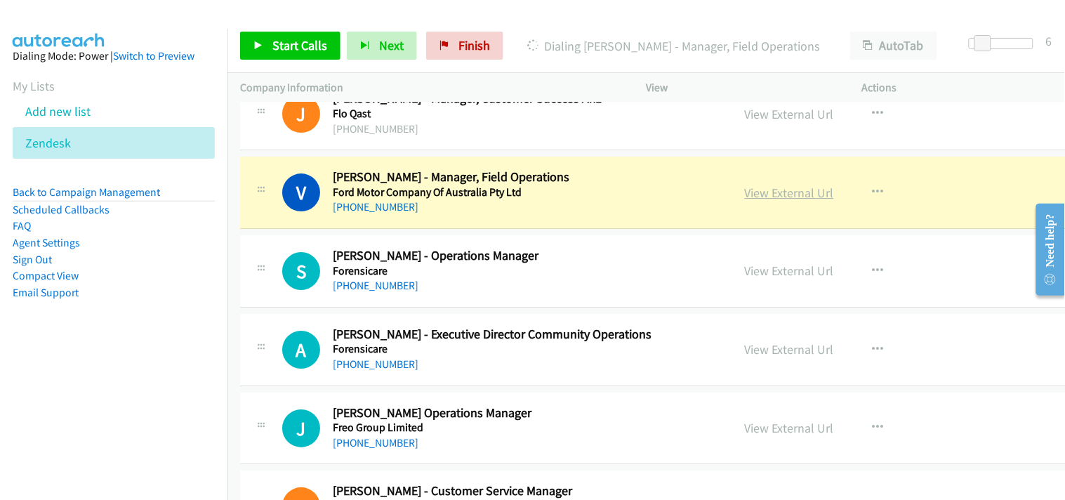
click at [745, 188] on link "View External Url" at bounding box center [789, 193] width 89 height 16
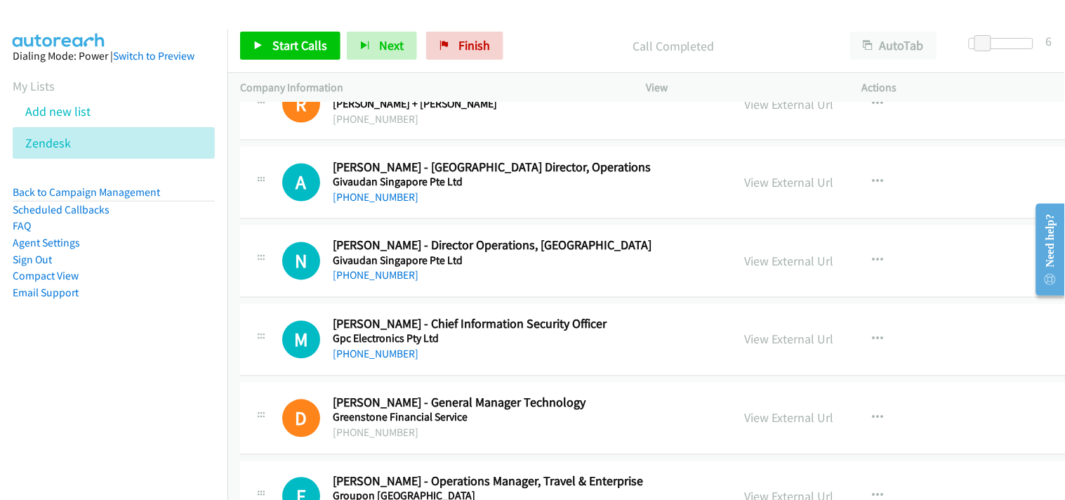
scroll to position [8811, 0]
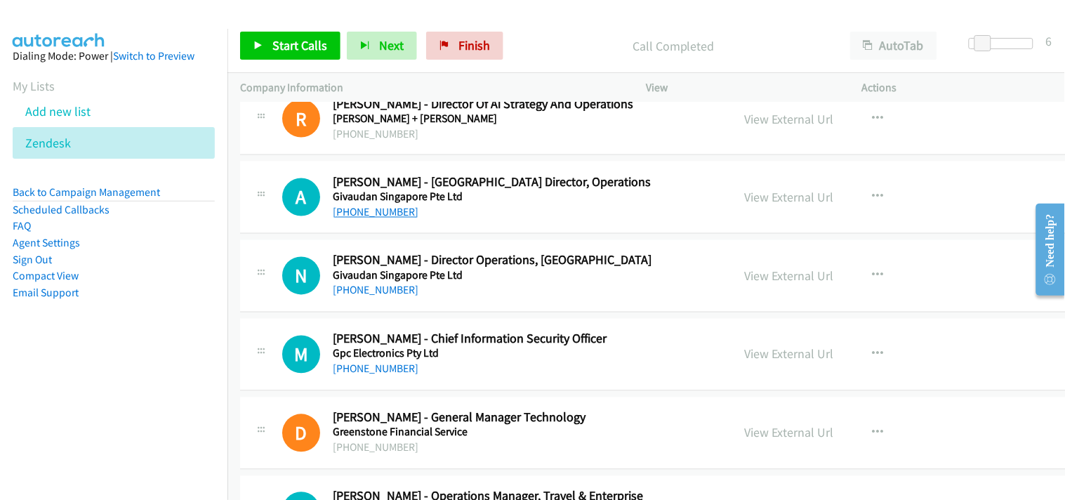
click at [394, 213] on link "+61 417 223 863" at bounding box center [376, 212] width 86 height 13
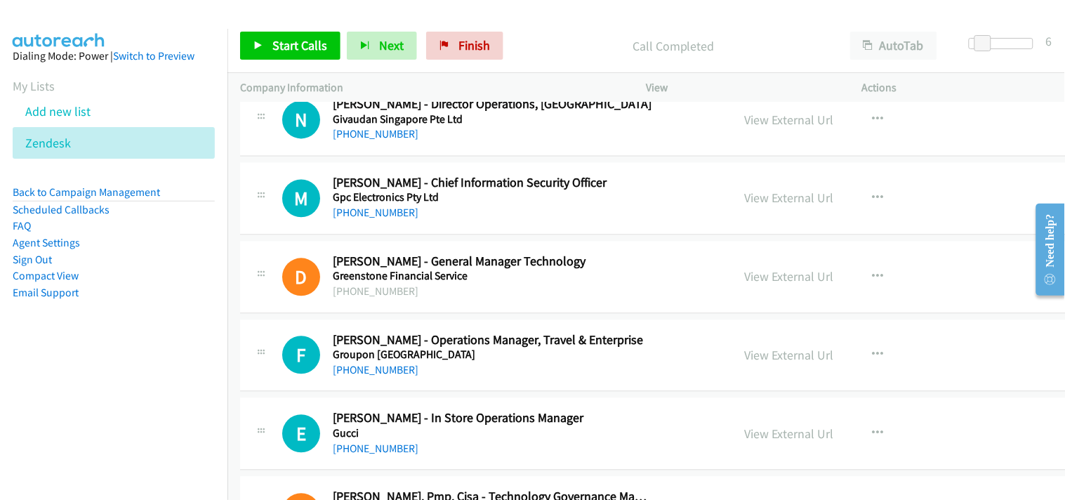
scroll to position [8889, 0]
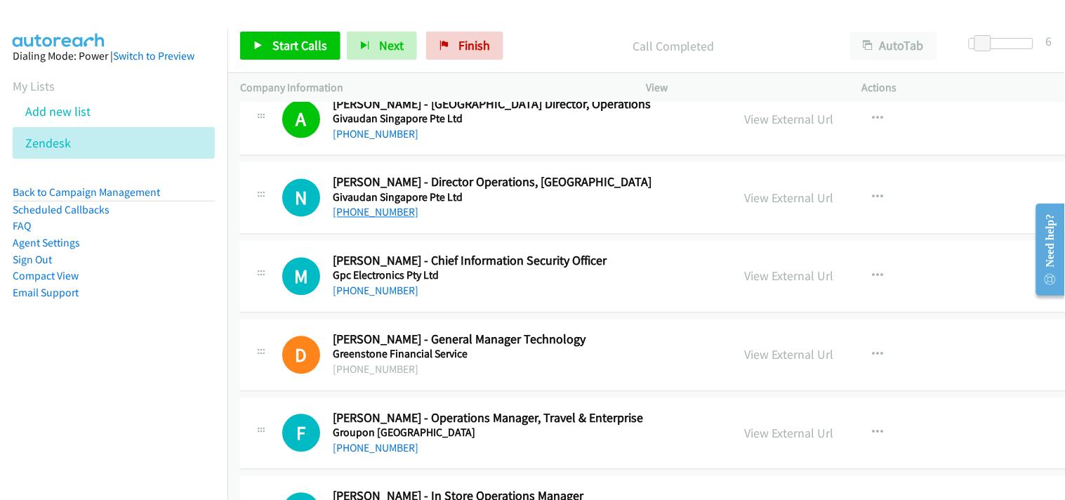
click at [366, 209] on link "+61 430 204 953" at bounding box center [376, 212] width 86 height 13
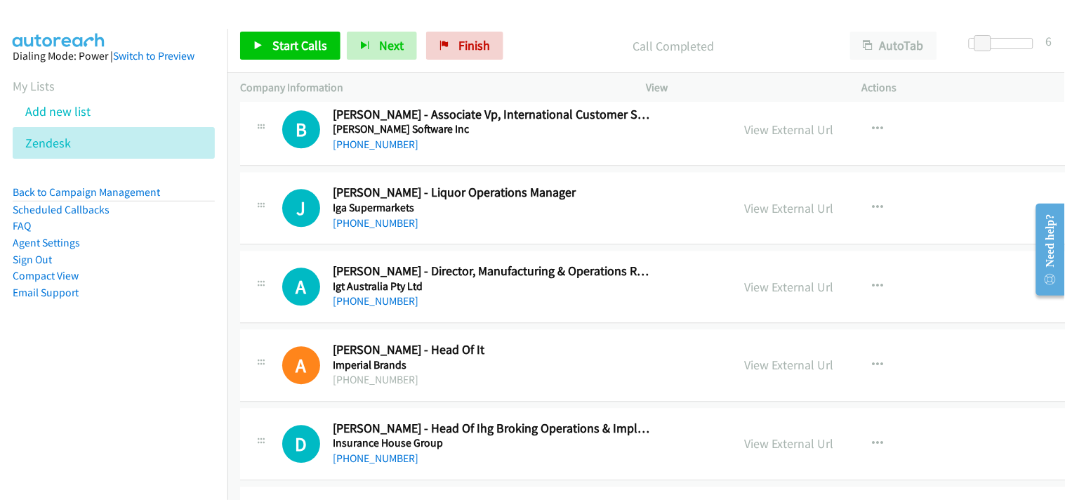
scroll to position [10371, 0]
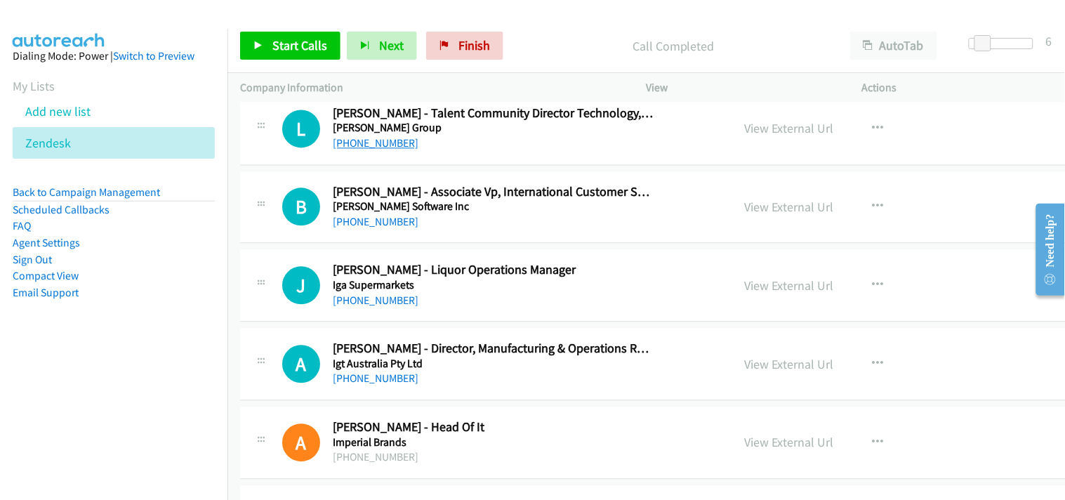
click at [390, 150] on link "+61 435 314 042" at bounding box center [376, 143] width 86 height 13
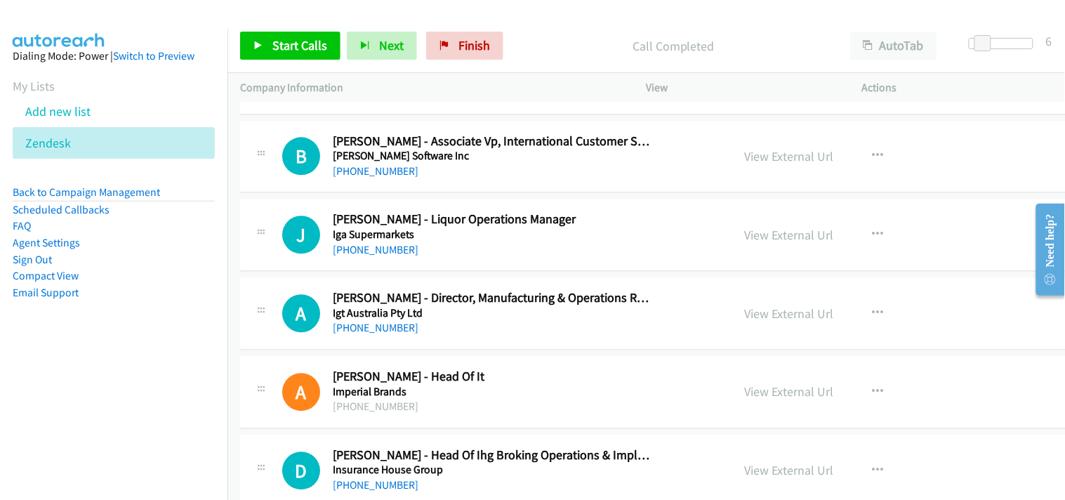
scroll to position [10448, 0]
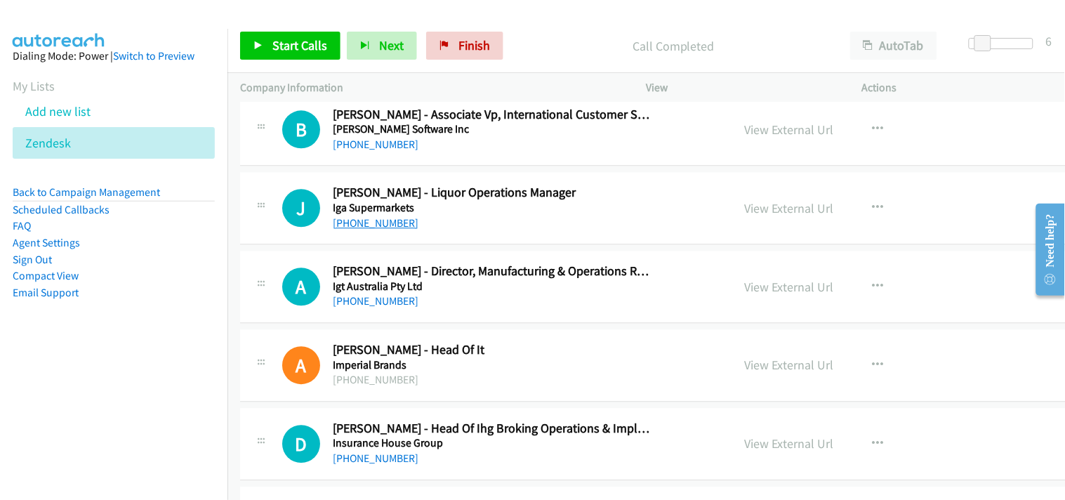
click at [377, 228] on link "+61 432 352 293" at bounding box center [376, 222] width 86 height 13
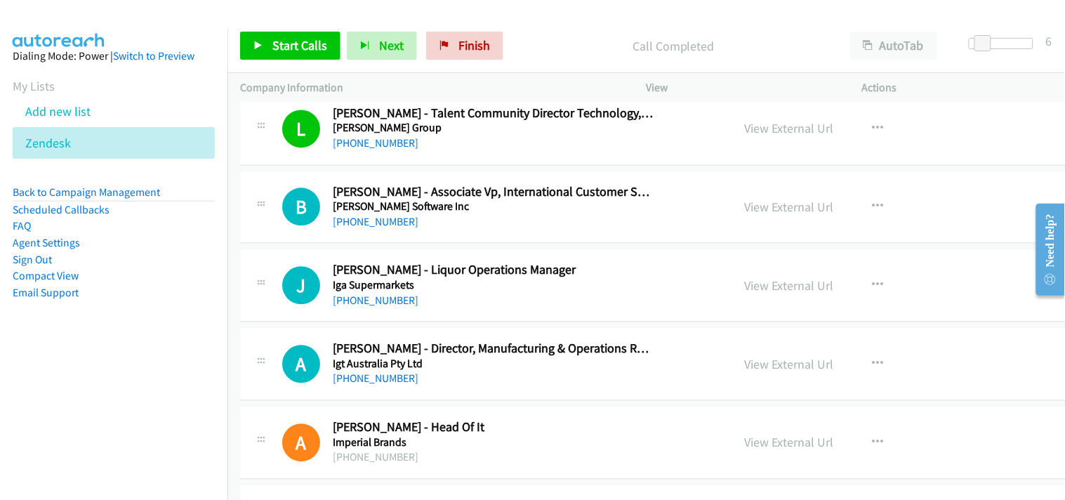
scroll to position [10527, 0]
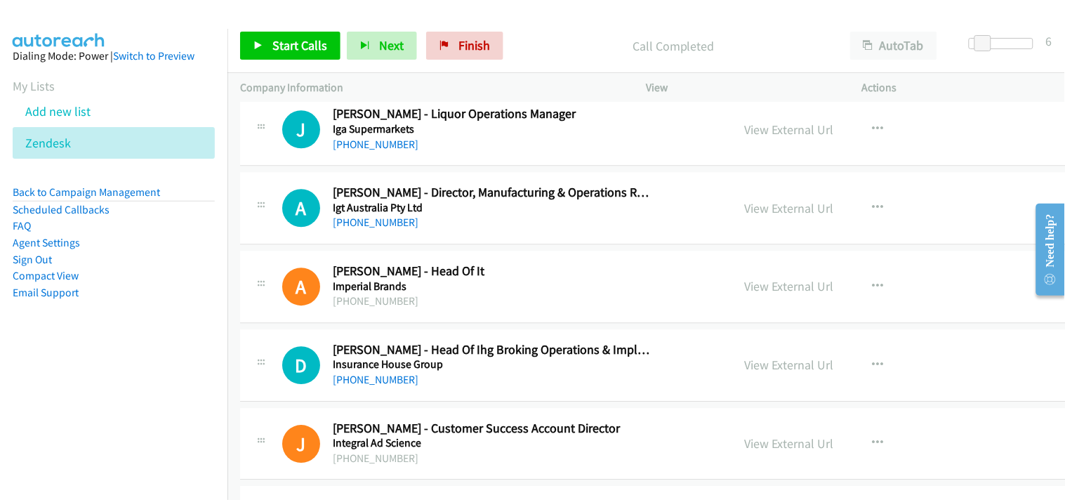
click at [385, 240] on div "A Callback Scheduled Arvin Joya - Director, Manufacturing & Operations Region (…" at bounding box center [706, 208] width 933 height 72
click at [373, 235] on div "A Callback Scheduled Arvin Joya - Director, Manufacturing & Operations Region (…" at bounding box center [706, 208] width 933 height 72
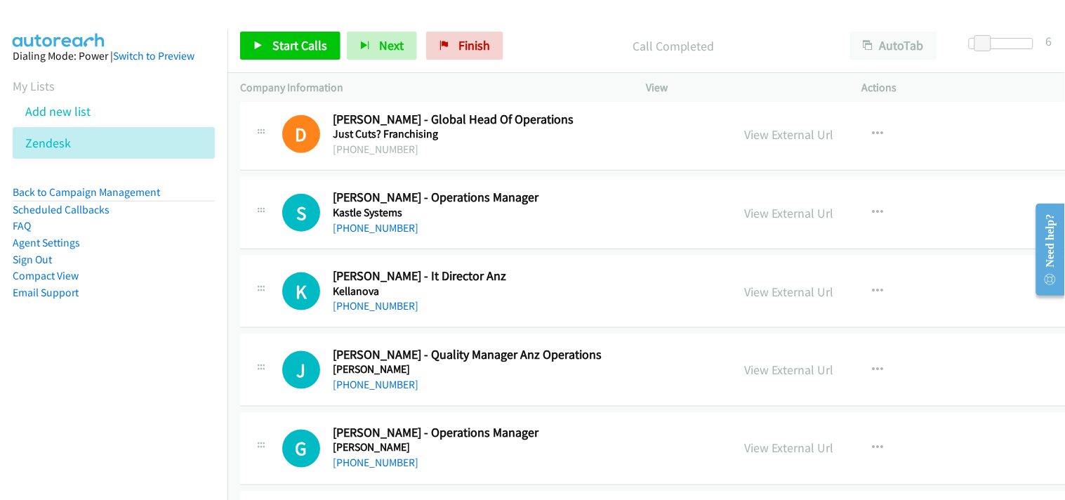
scroll to position [11385, 0]
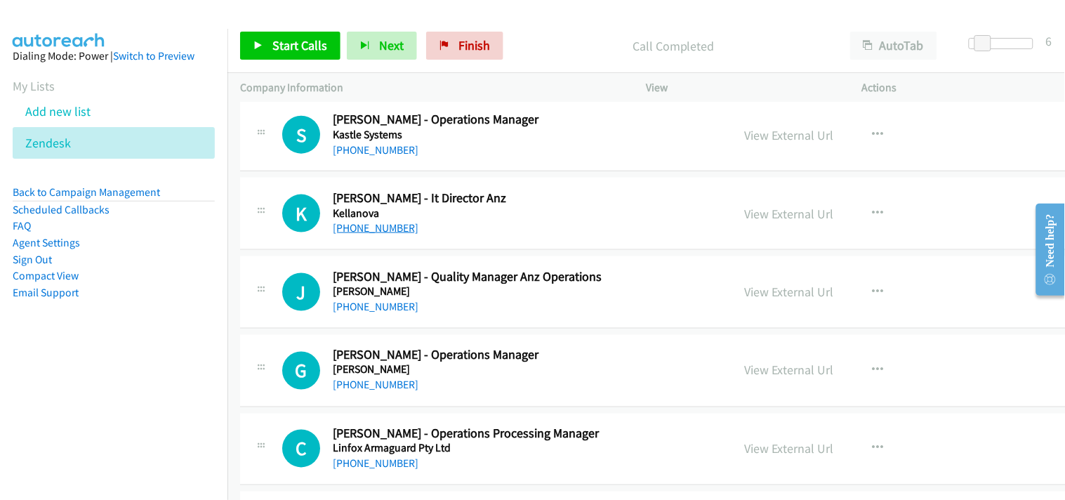
click at [394, 234] on link "+61 419 747 866" at bounding box center [376, 227] width 86 height 13
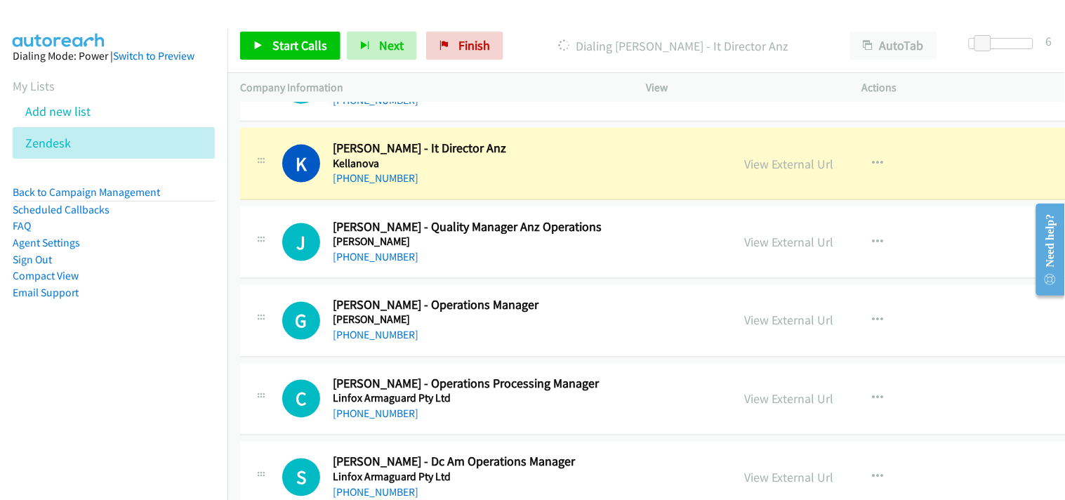
scroll to position [11463, 0]
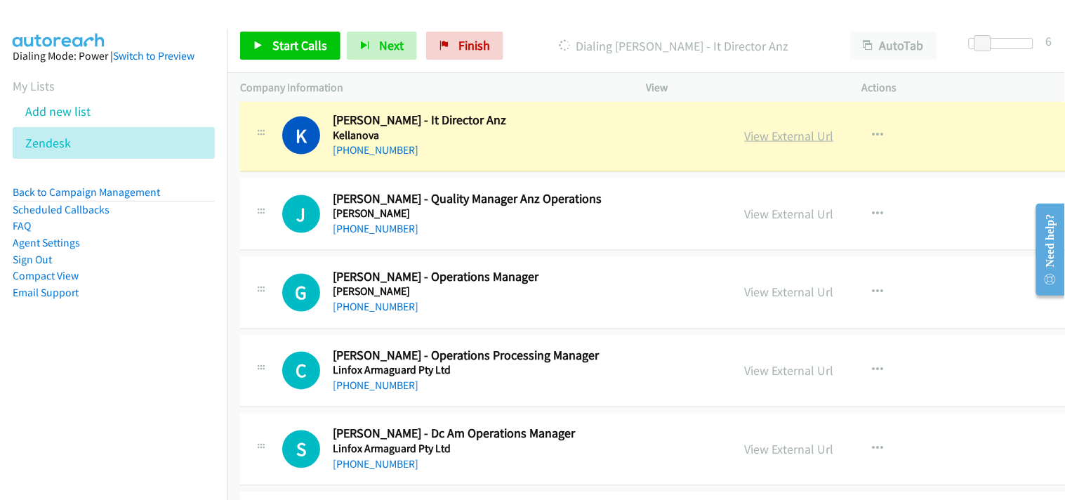
click at [745, 137] on link "View External Url" at bounding box center [789, 136] width 89 height 16
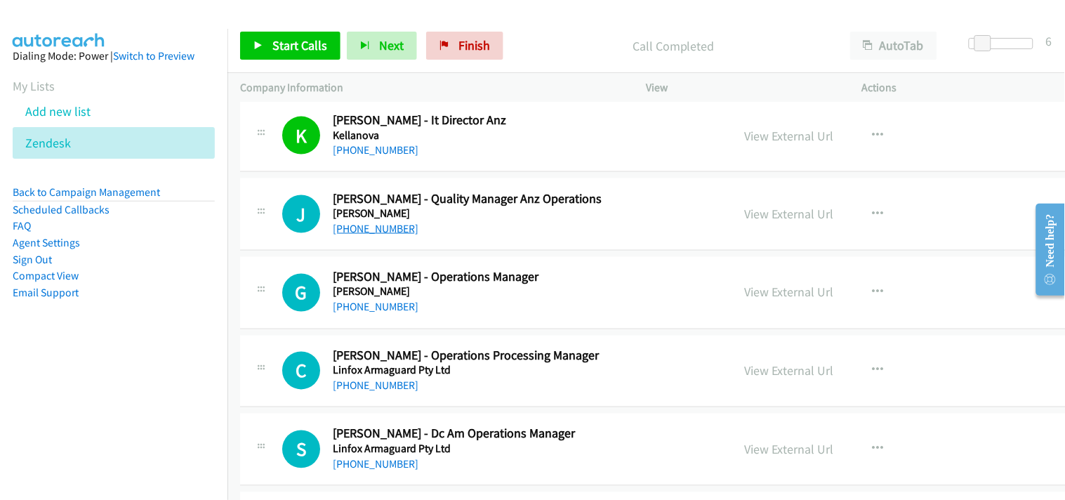
click at [381, 234] on link "+61 439 401 112" at bounding box center [376, 228] width 86 height 13
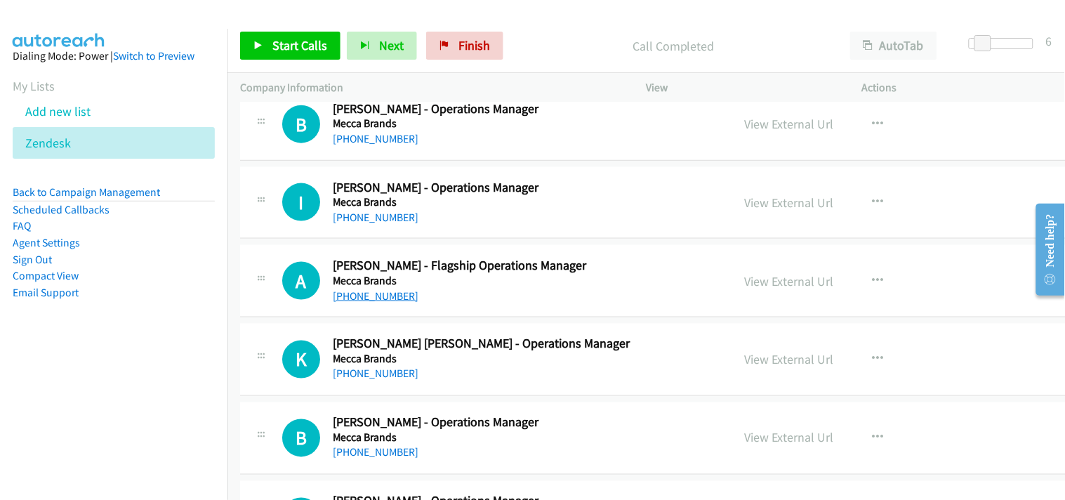
scroll to position [14114, 0]
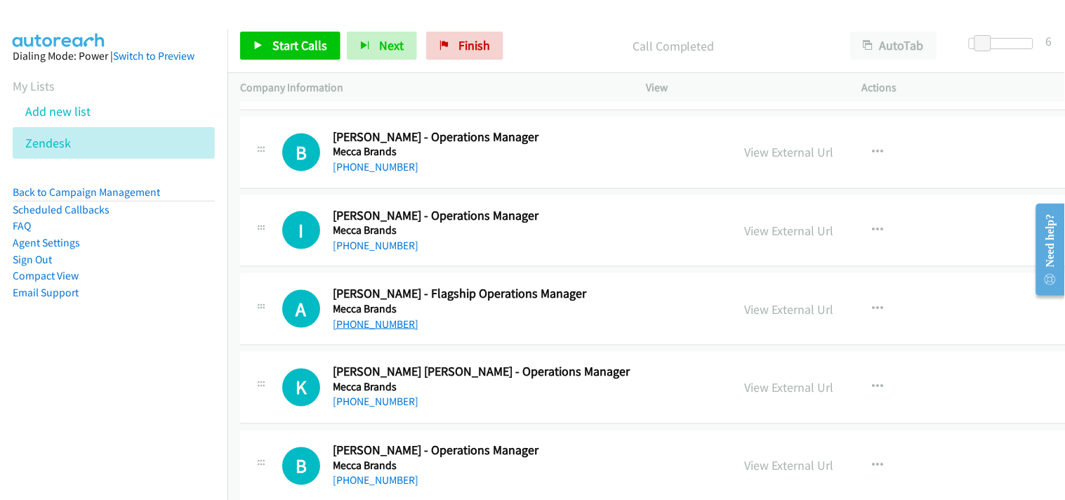
click at [390, 331] on link "+61 474 936 695" at bounding box center [376, 323] width 86 height 13
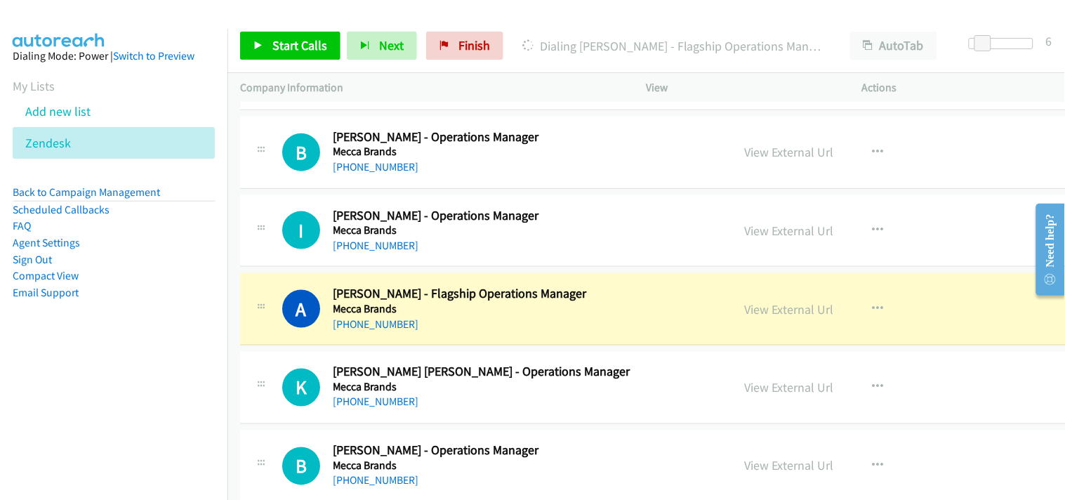
scroll to position [14192, 0]
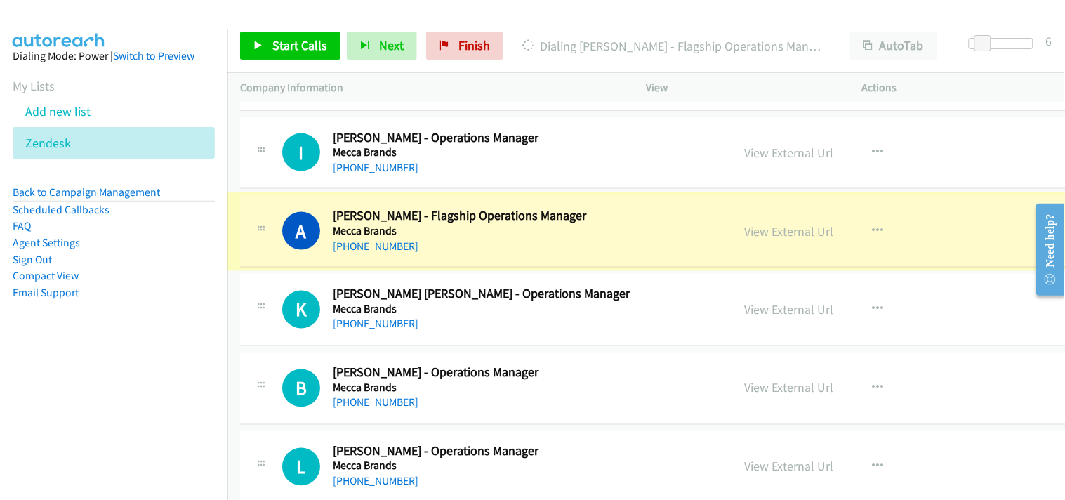
click at [745, 230] on link "View External Url" at bounding box center [789, 231] width 89 height 16
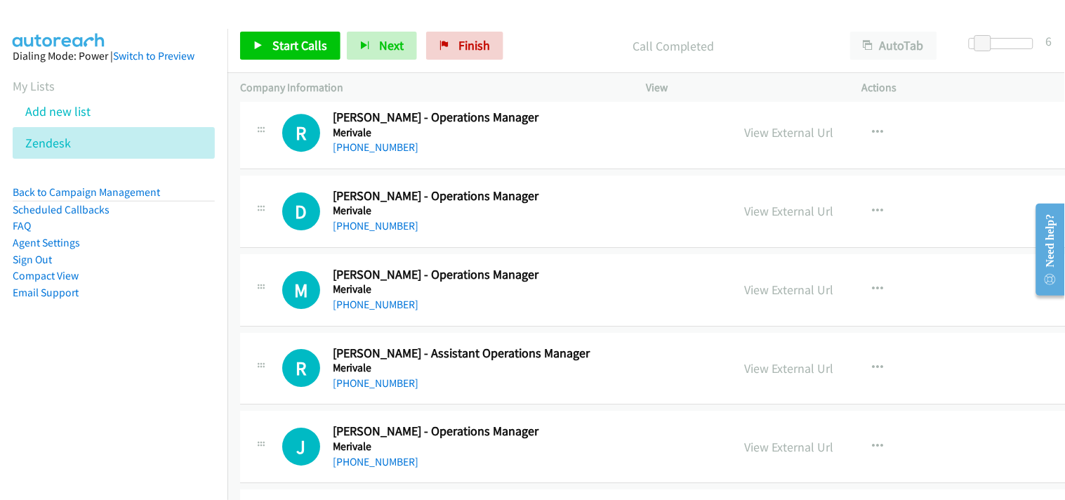
scroll to position [14816, 0]
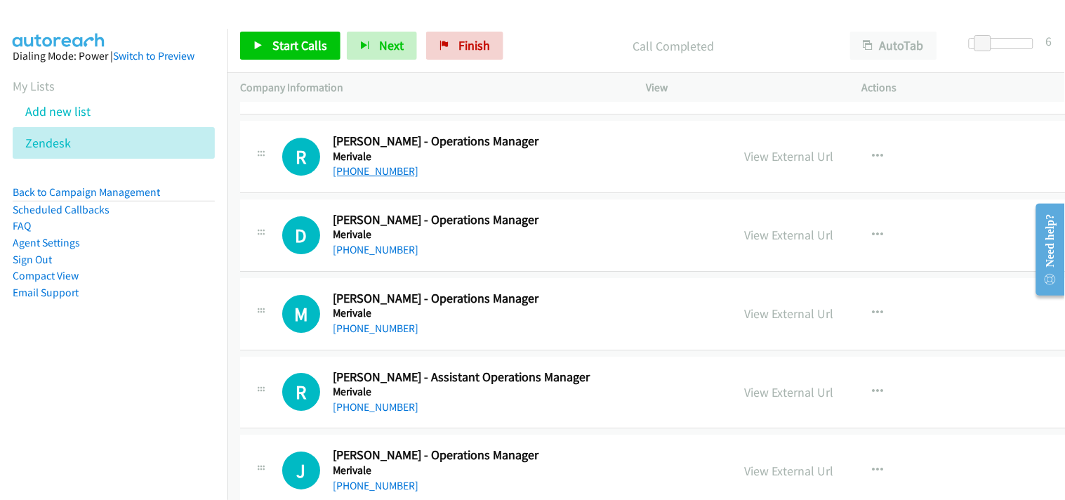
click at [364, 178] on link "+61 427 744 419" at bounding box center [376, 170] width 86 height 13
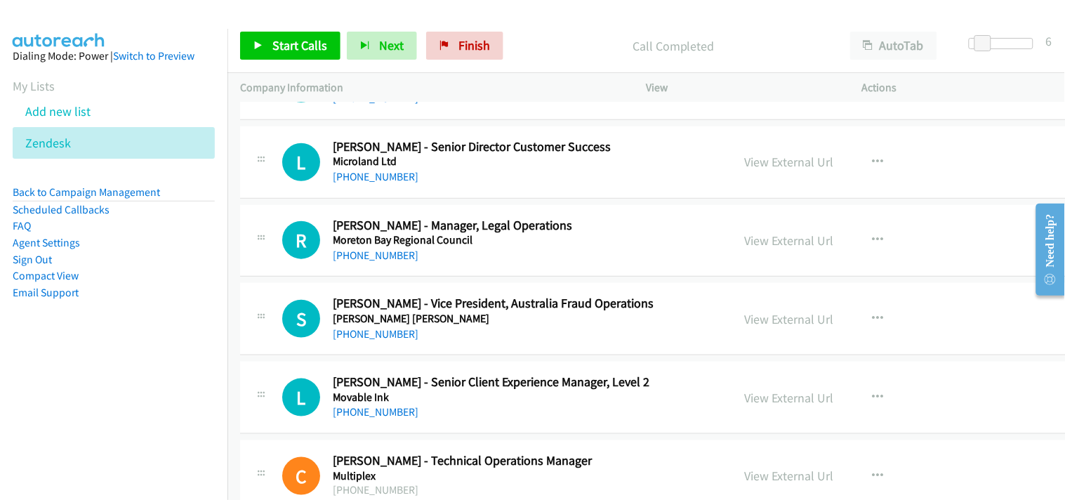
scroll to position [15361, 0]
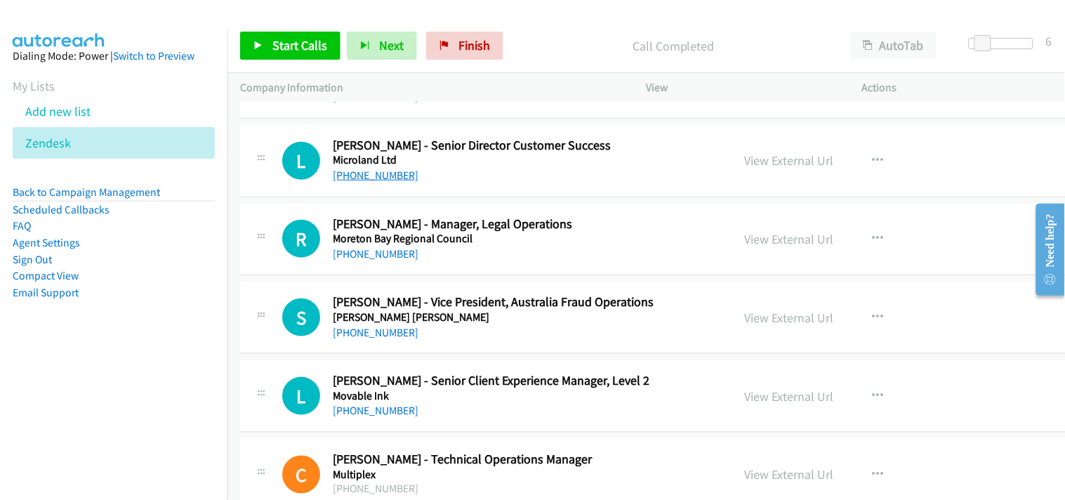
click at [361, 182] on link "+44 7587 086996" at bounding box center [376, 174] width 86 height 13
click at [77, 139] on icon at bounding box center [79, 144] width 10 height 10
